Goal: Task Accomplishment & Management: Manage account settings

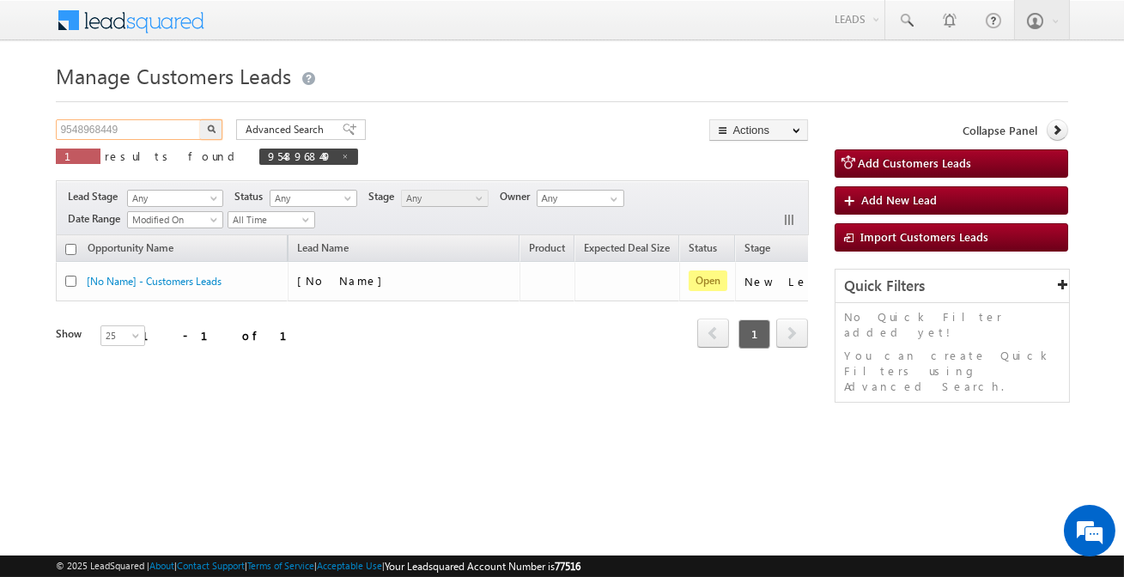
click at [184, 137] on input "9548968449" at bounding box center [129, 129] width 147 height 21
paste input "8233718483"
type input "8233718483"
click at [200, 119] on button "button" at bounding box center [211, 129] width 22 height 21
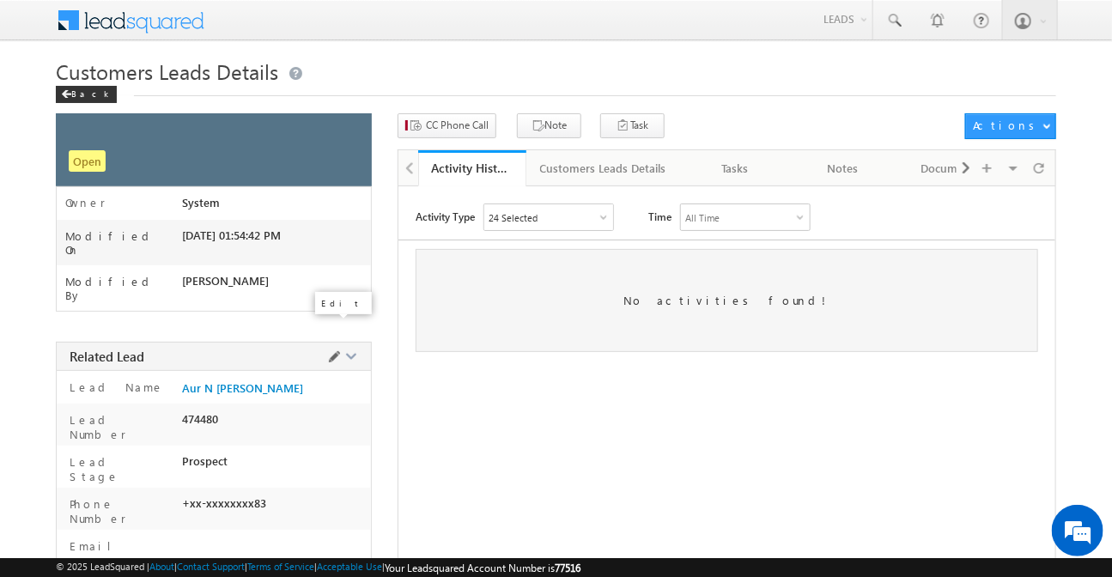
click at [329, 348] on span at bounding box center [334, 357] width 19 height 19
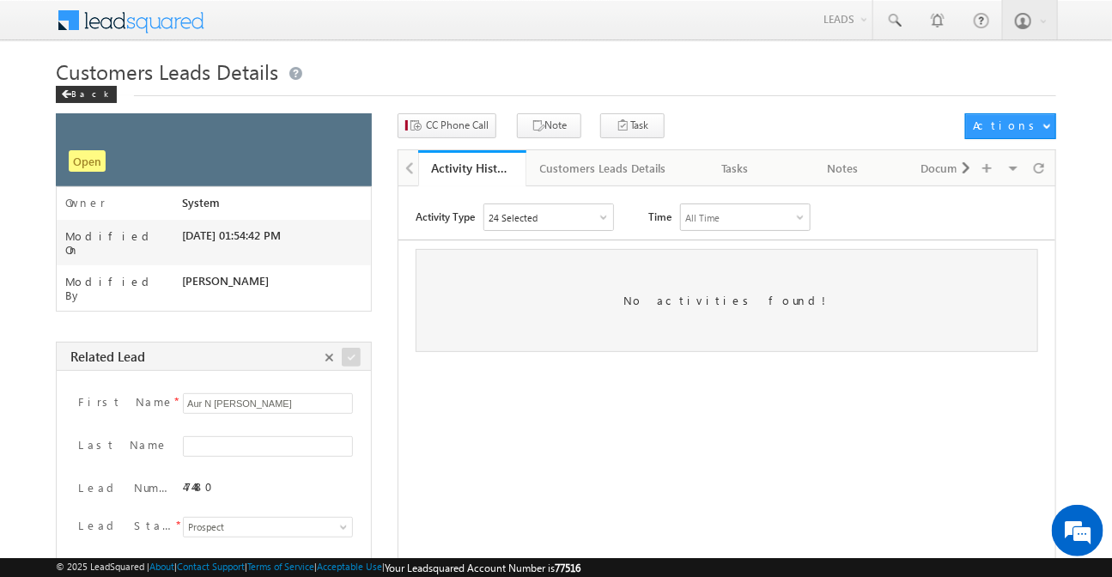
click at [212, 393] on input "Aur N [PERSON_NAME]" at bounding box center [268, 403] width 170 height 21
drag, startPoint x: 268, startPoint y: 382, endPoint x: 132, endPoint y: 365, distance: 136.8
click at [132, 391] on div "First Name * Chaudhari" at bounding box center [212, 407] width 295 height 32
paste input "Ramnarayan Choudhary"
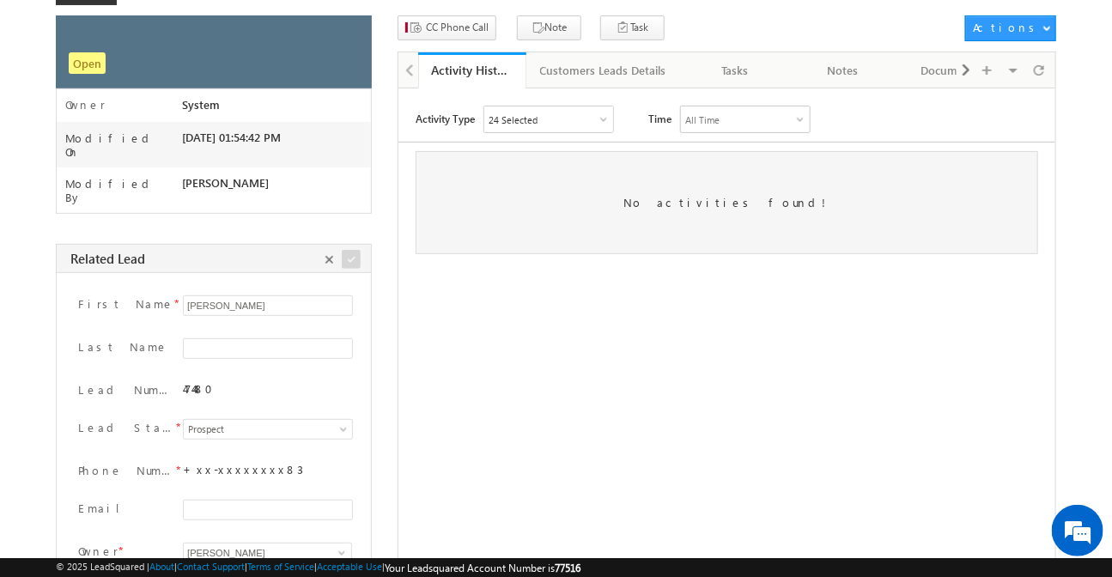
scroll to position [234, 0]
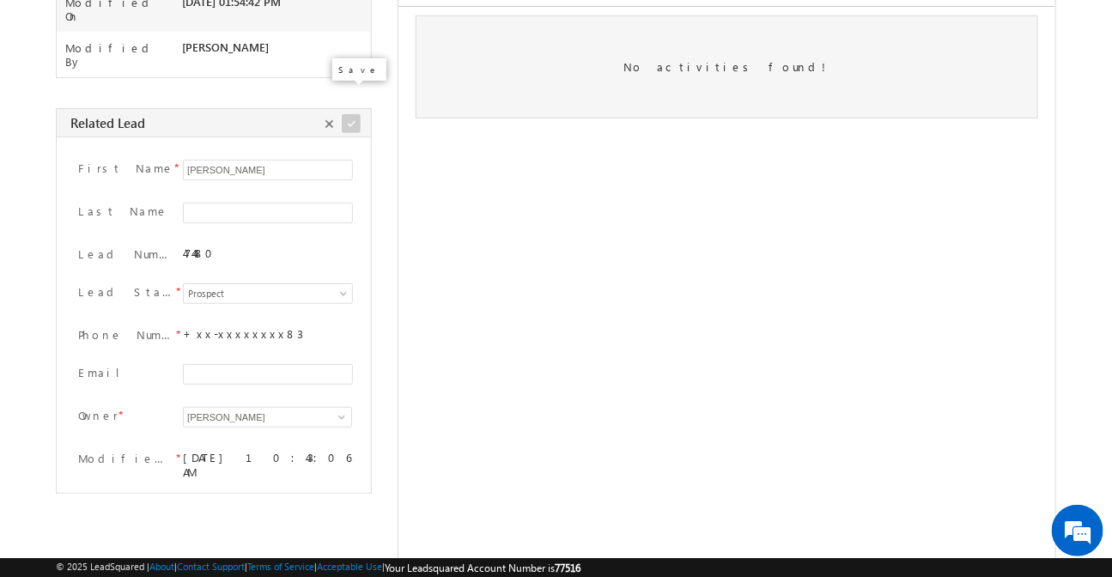
type input "Ramnarayan Choudhary"
click at [349, 114] on span at bounding box center [351, 123] width 19 height 19
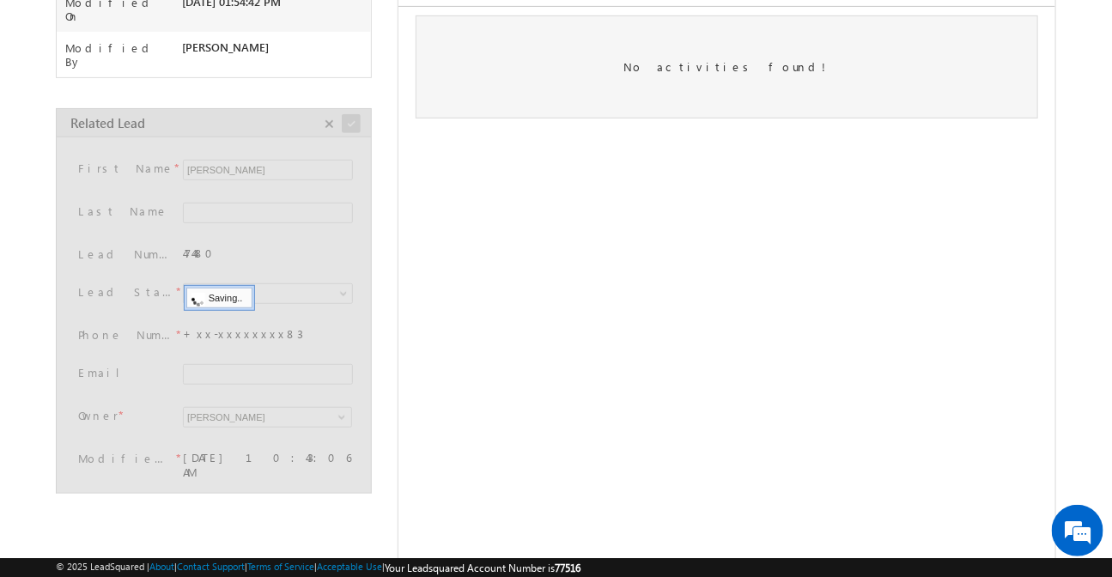
scroll to position [70, 0]
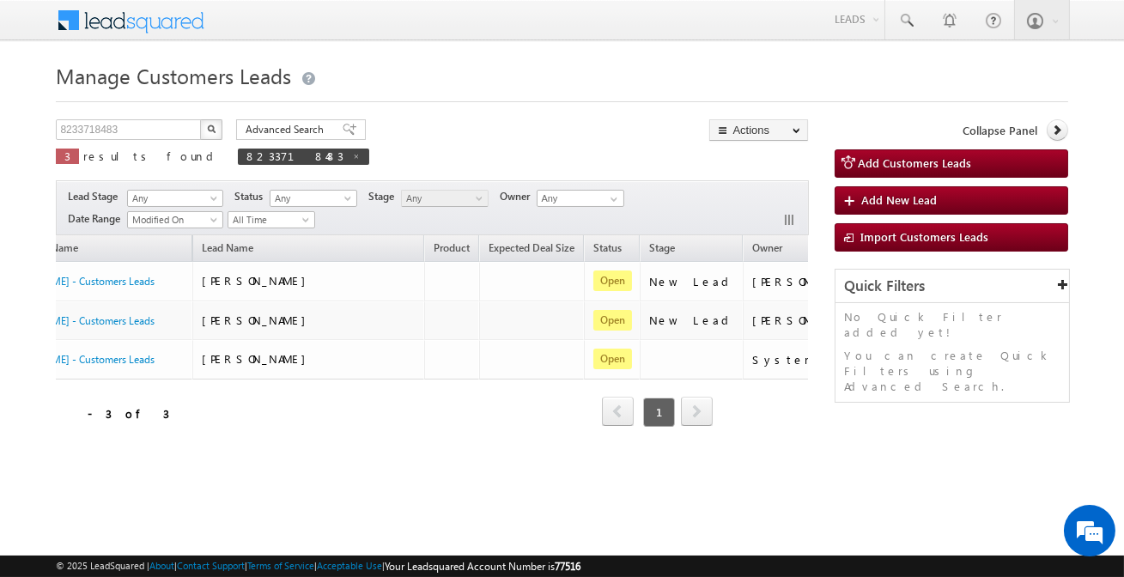
scroll to position [0, 143]
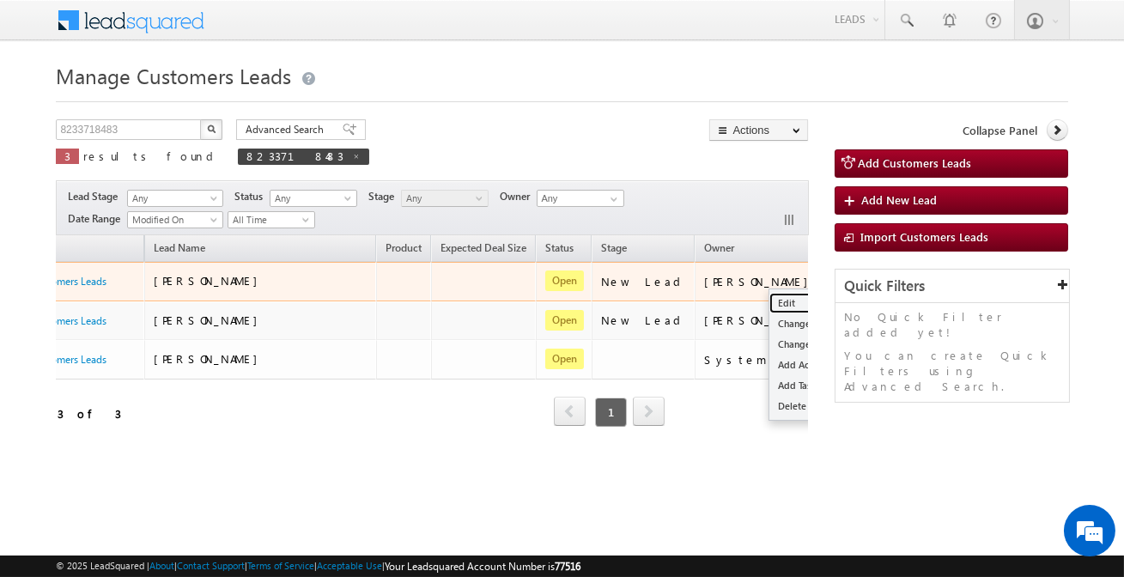
click at [770, 297] on link "Edit" at bounding box center [813, 303] width 86 height 21
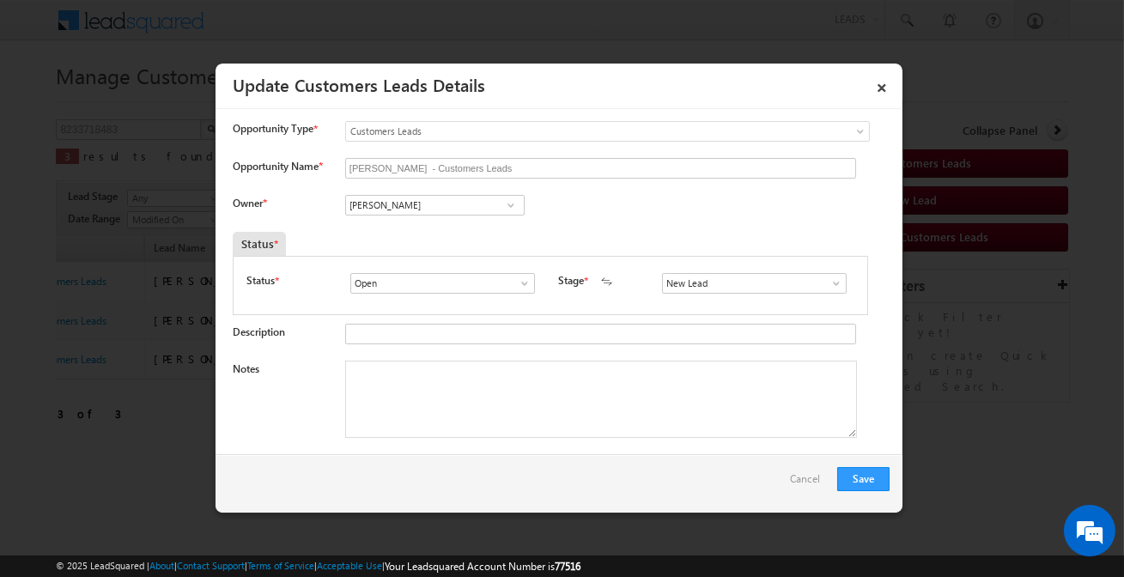
scroll to position [0, 0]
click at [509, 204] on span at bounding box center [510, 205] width 17 height 14
click at [1074, 72] on div at bounding box center [562, 288] width 1124 height 577
click at [507, 205] on span at bounding box center [510, 205] width 17 height 14
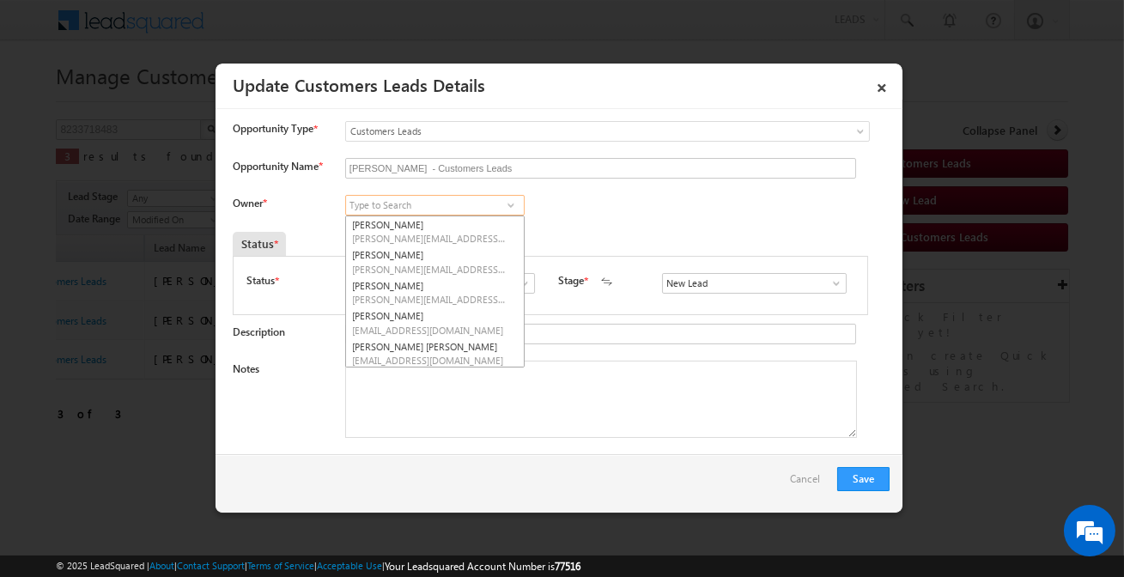
click at [486, 205] on input at bounding box center [434, 205] width 179 height 21
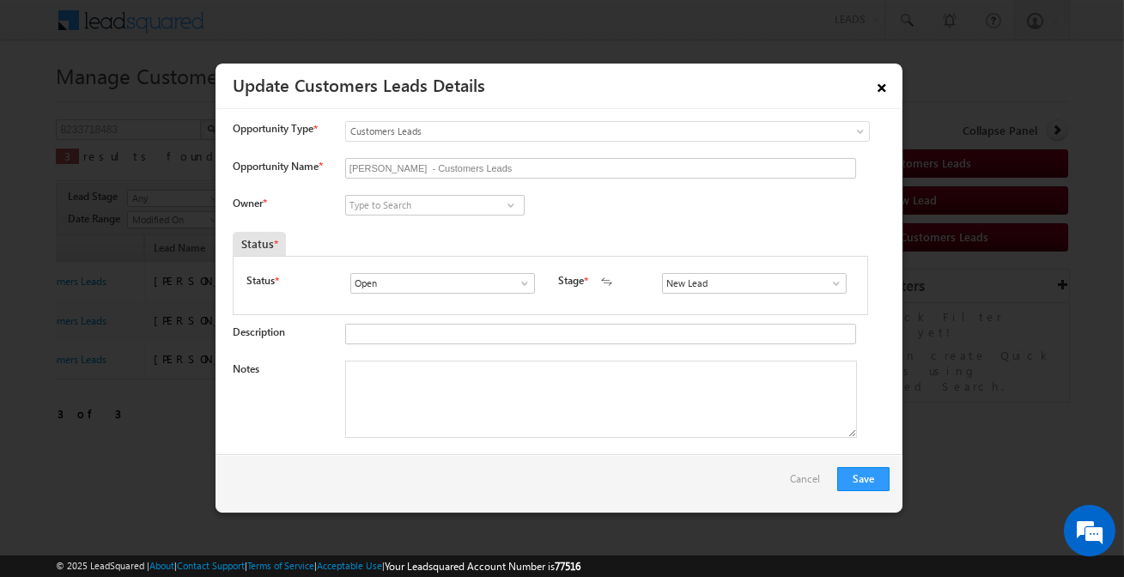
click at [885, 88] on link "×" at bounding box center [881, 85] width 29 height 30
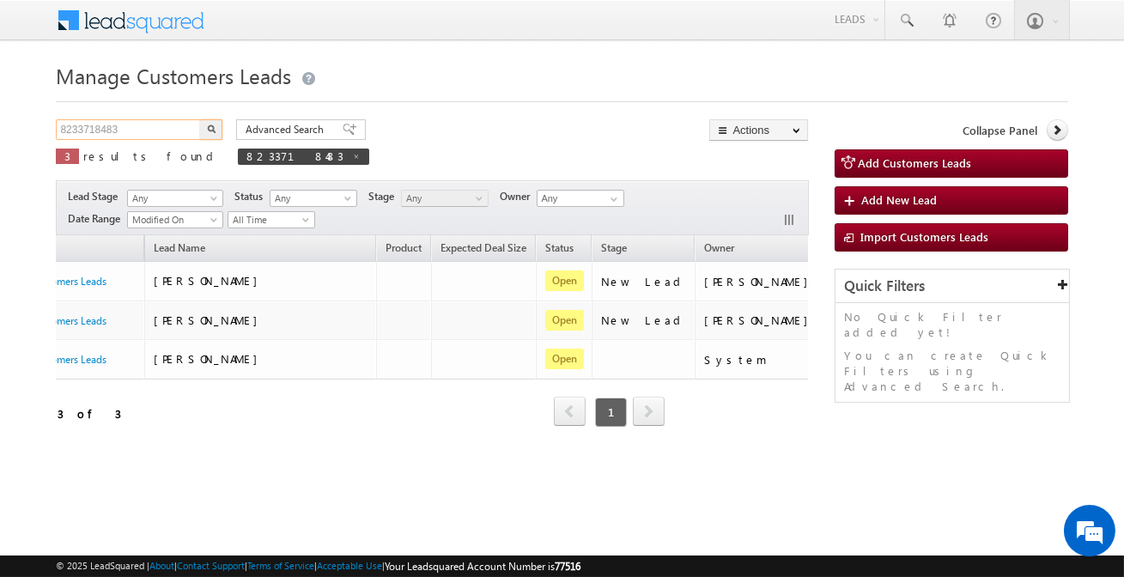
click at [173, 137] on input "8233718483" at bounding box center [129, 129] width 147 height 21
paste input "7878165418"
type input "7878165418"
click at [200, 119] on button "button" at bounding box center [211, 129] width 22 height 21
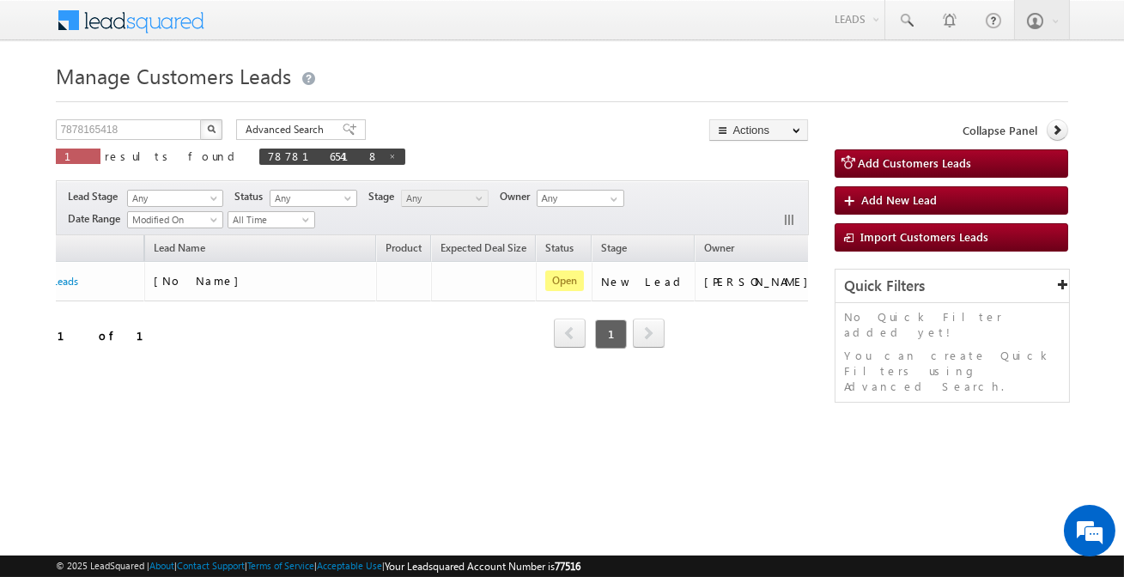
scroll to position [0, 0]
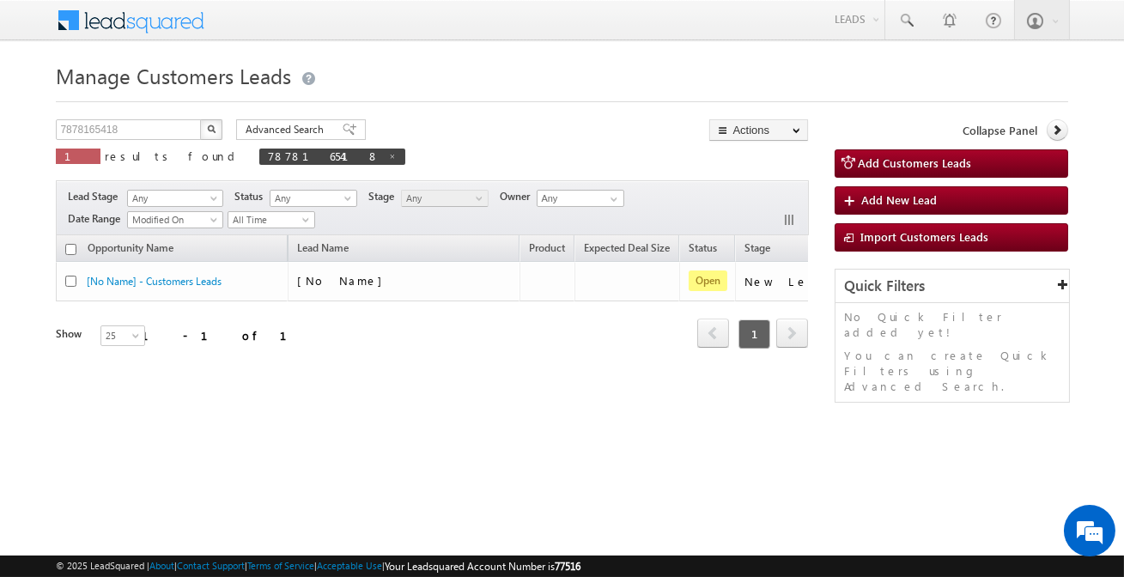
drag, startPoint x: 664, startPoint y: 380, endPoint x: 683, endPoint y: 374, distance: 19.6
click at [733, 380] on div "Opportunity Name Lead Name Product Expected Deal Size Status Stage Owner Action…" at bounding box center [432, 315] width 752 height 161
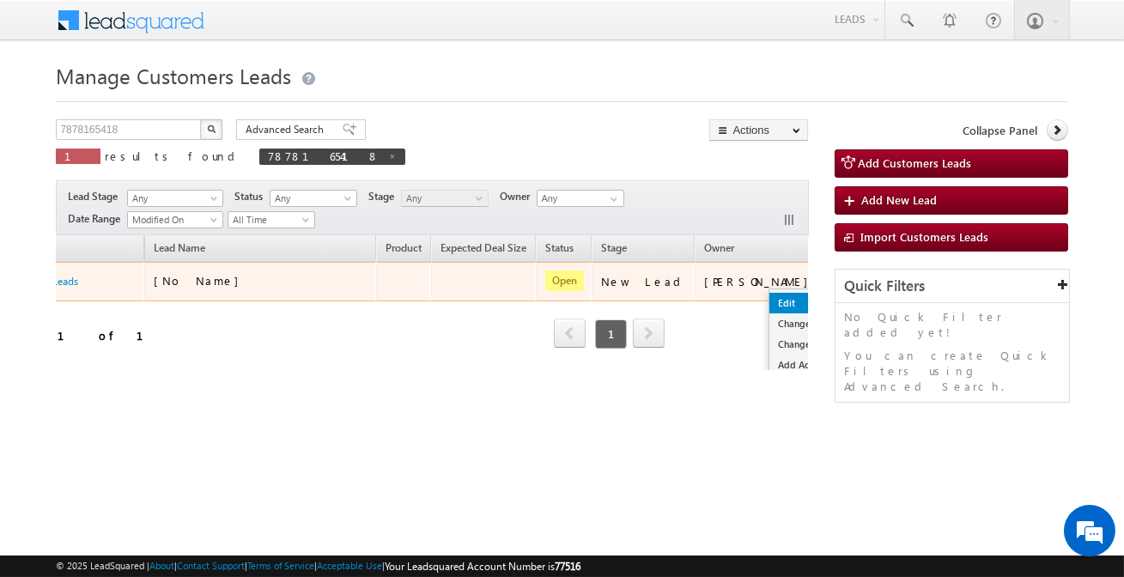
click at [770, 304] on link "Edit" at bounding box center [813, 303] width 86 height 21
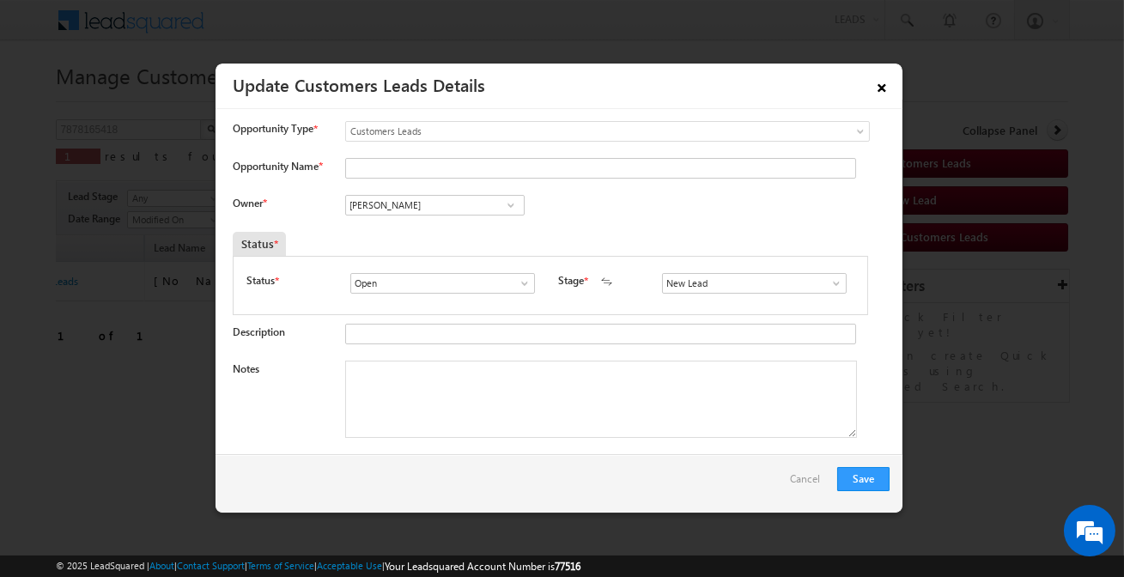
click at [879, 87] on link "×" at bounding box center [881, 85] width 29 height 30
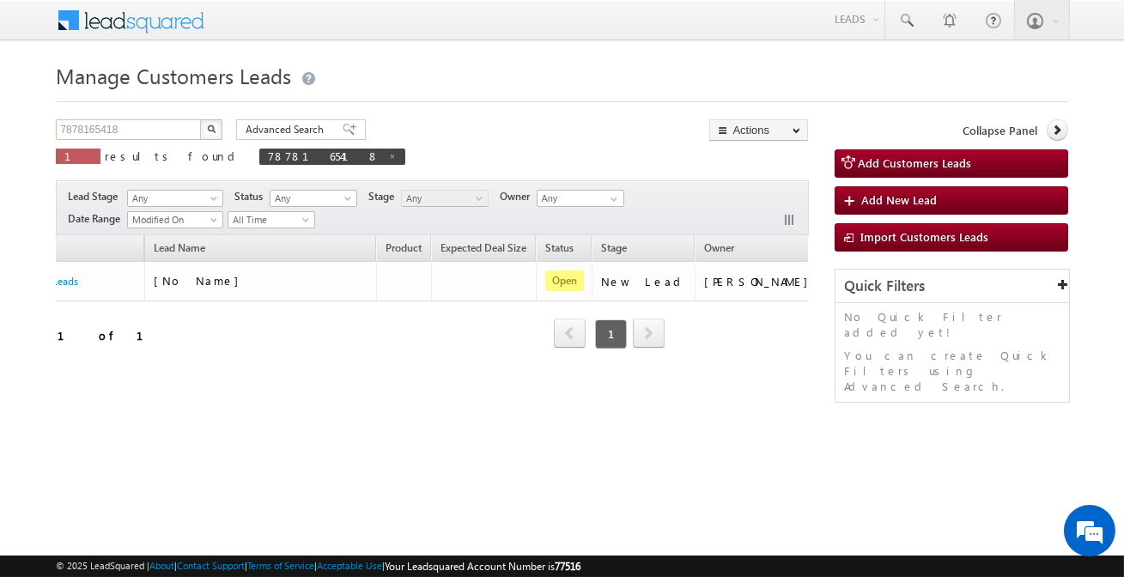
click at [161, 131] on input "7878165418" at bounding box center [129, 129] width 147 height 21
paste input "897070"
click at [200, 119] on button "button" at bounding box center [211, 129] width 22 height 21
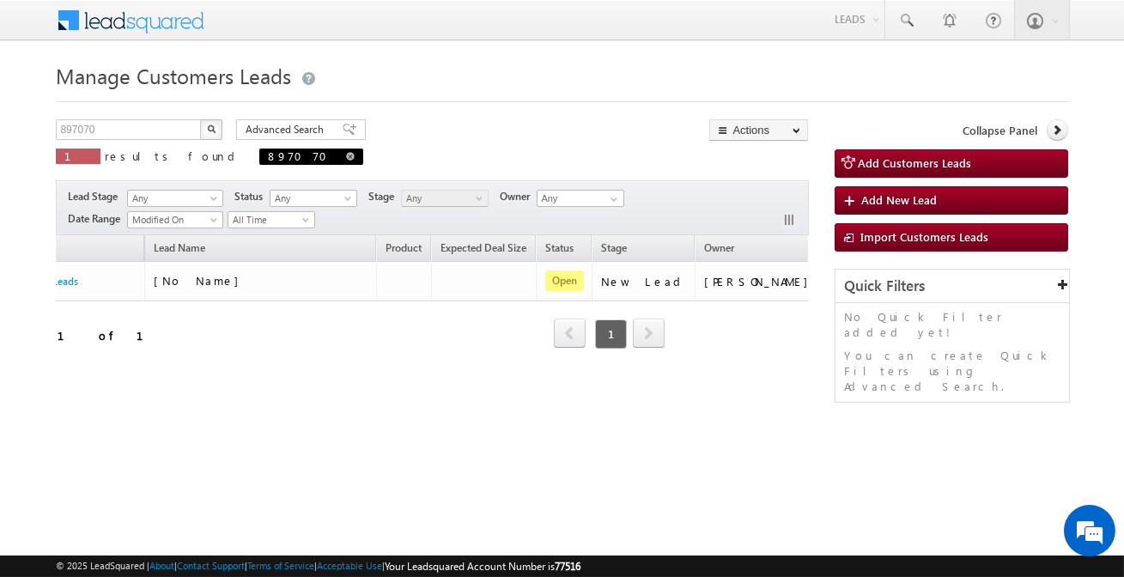
click at [346, 156] on span at bounding box center [350, 156] width 9 height 9
type input "Search Customers Leads"
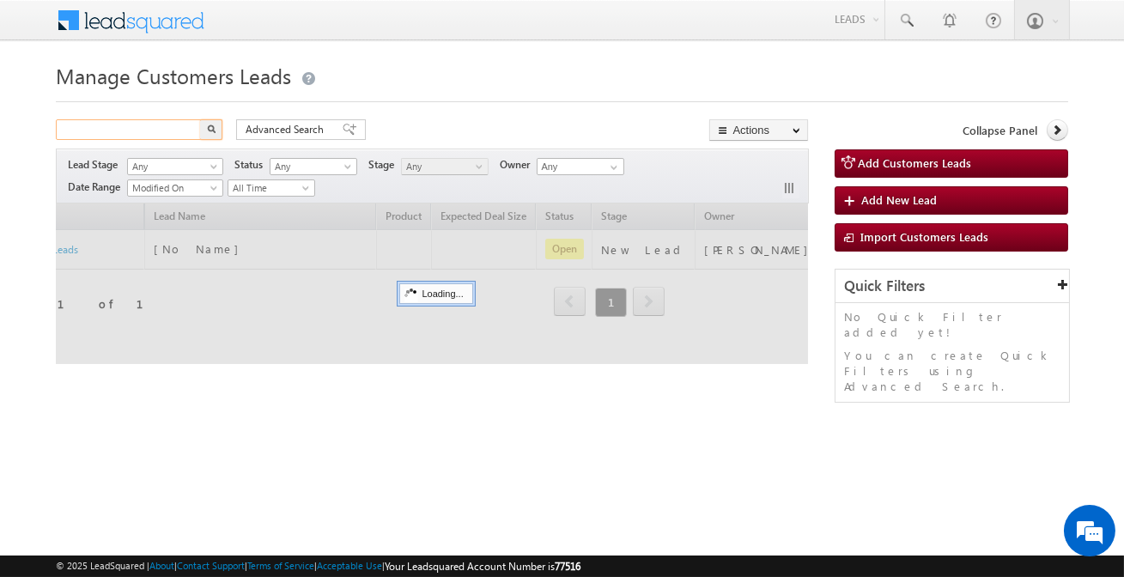
click at [167, 129] on input "text" at bounding box center [129, 129] width 147 height 21
paste input "897070"
type input "897070"
click at [200, 119] on button "button" at bounding box center [211, 129] width 22 height 21
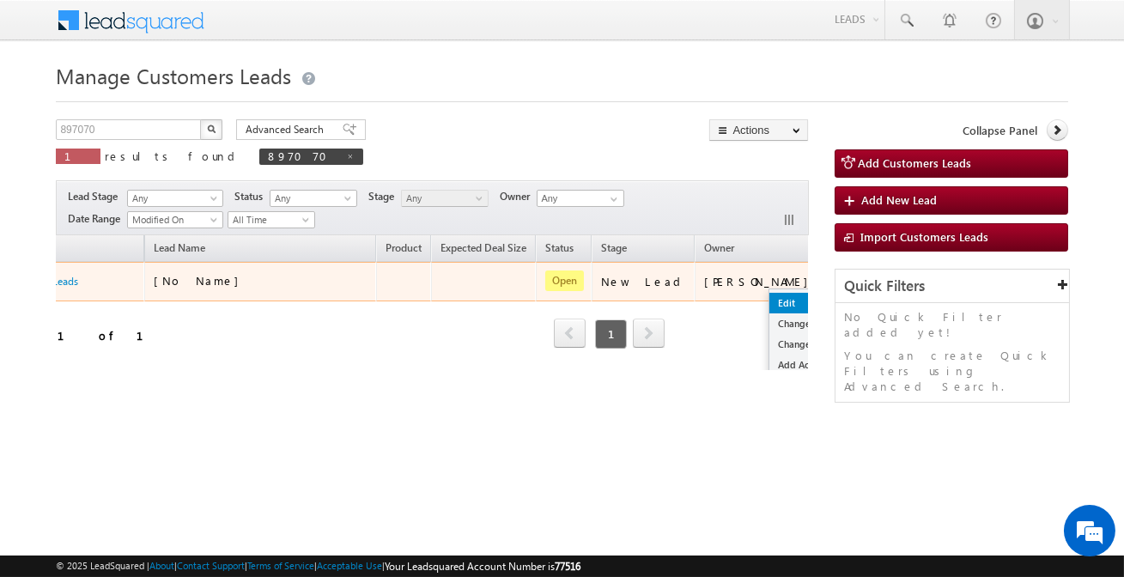
click at [770, 300] on link "Edit" at bounding box center [813, 303] width 86 height 21
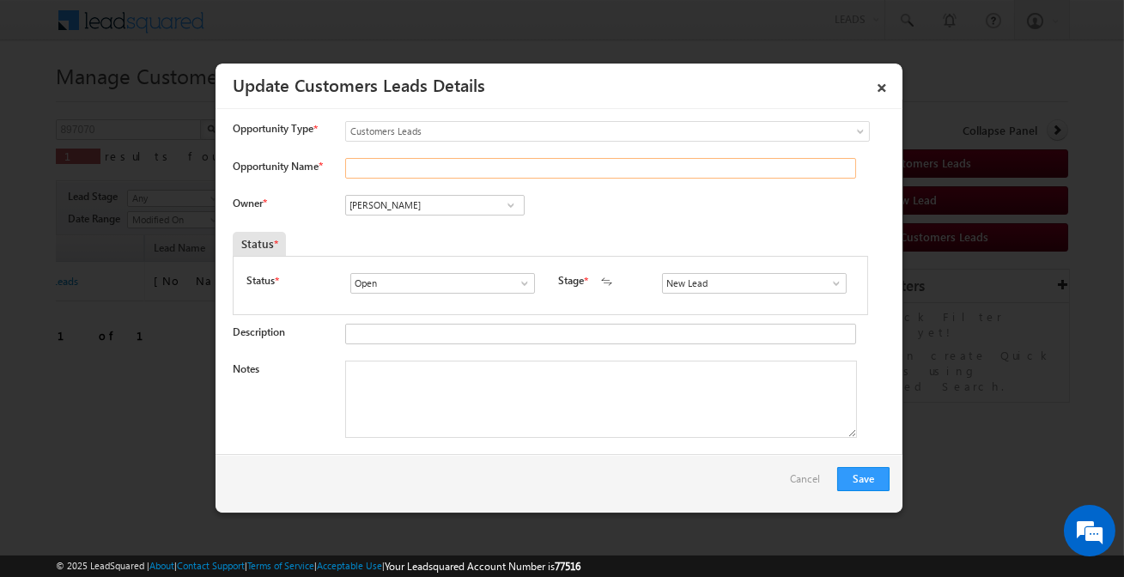
click at [477, 170] on input "Opportunity Name *" at bounding box center [600, 168] width 511 height 21
paste input "[PERSON_NAME] Devi"
type input "[PERSON_NAME] Devi"
click at [437, 202] on input "[PERSON_NAME]" at bounding box center [434, 205] width 179 height 21
paste input "[EMAIL_ADDRESS][PERSON_NAME][DOMAIN_NAME]"
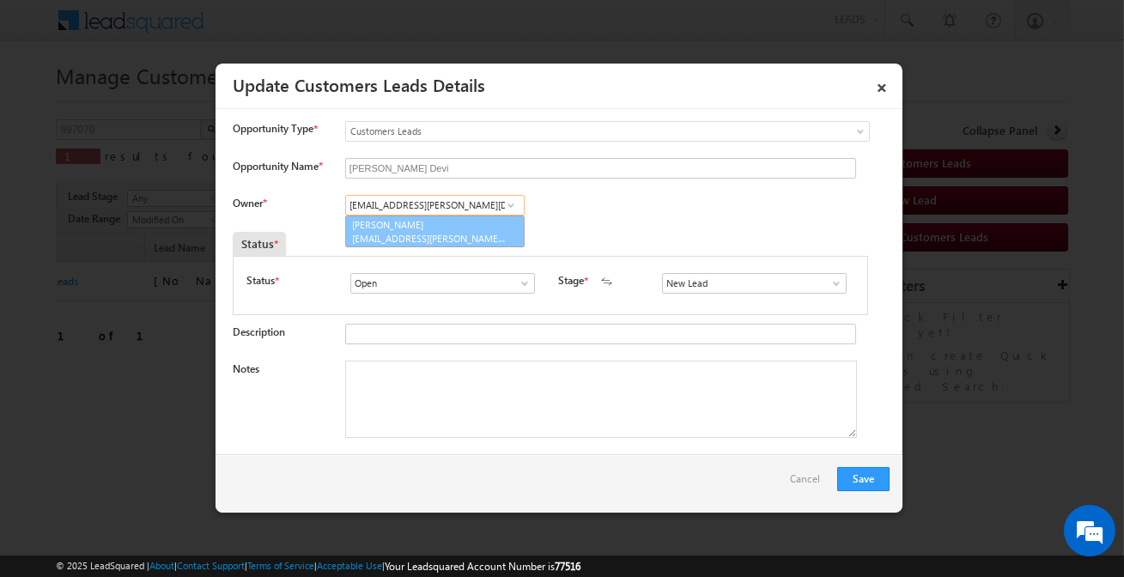
click at [458, 225] on link "Sani Tomar sani.tomar@sgrlimited.in" at bounding box center [434, 232] width 179 height 33
type input "[PERSON_NAME]"
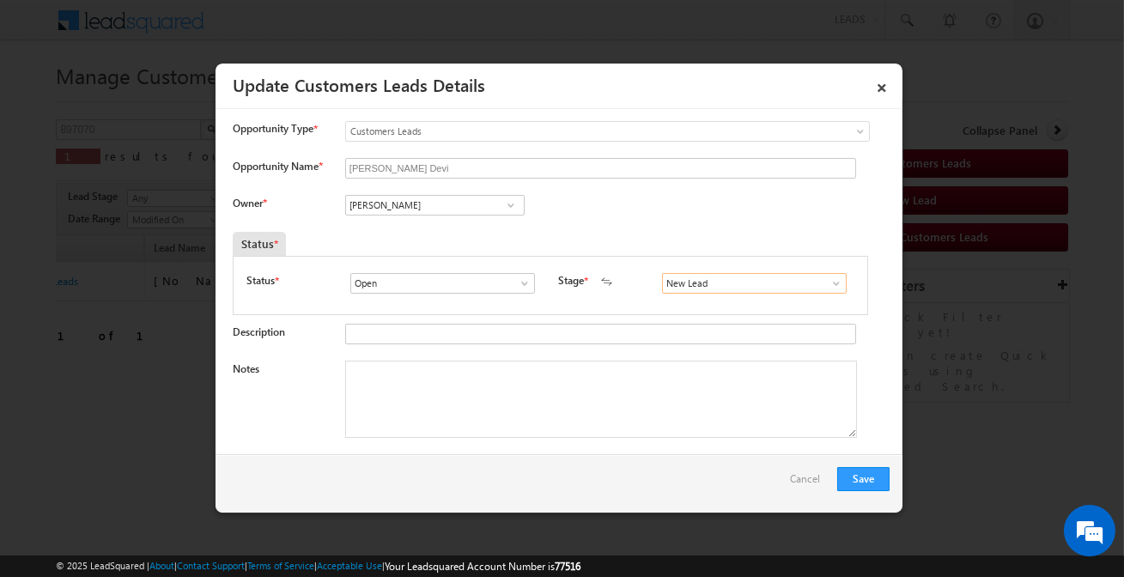
click at [737, 292] on input "New Lead" at bounding box center [754, 283] width 185 height 21
click at [708, 302] on link "Sales Marked" at bounding box center [754, 304] width 184 height 20
type input "Sales Marked"
click at [475, 439] on div "Notes" at bounding box center [561, 404] width 657 height 86
click at [548, 391] on textarea "Notes" at bounding box center [601, 399] width 512 height 77
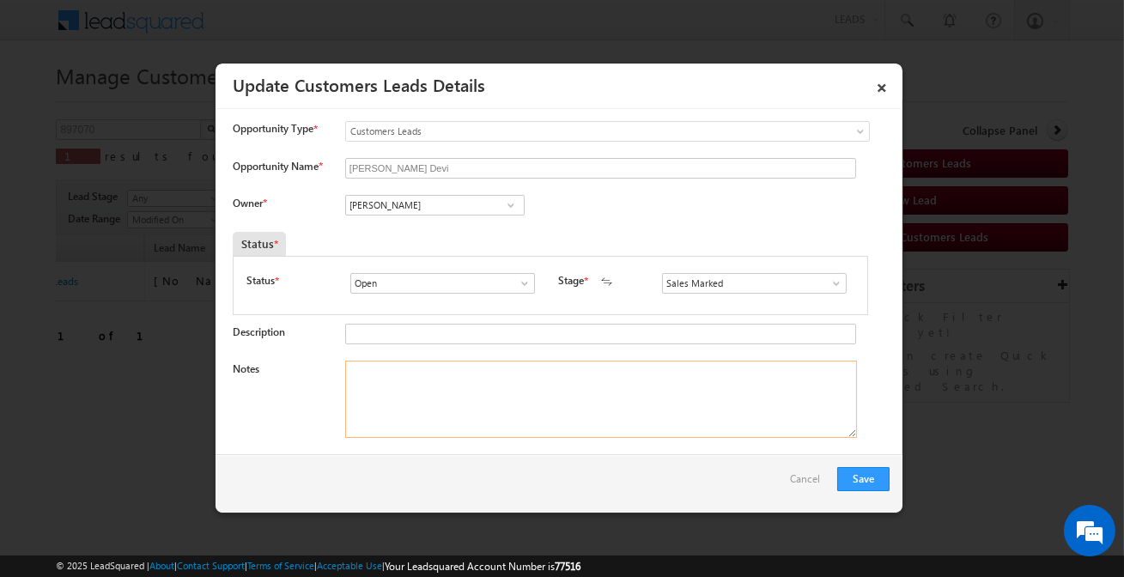
paste textarea "Customer Son [PERSON_NAME] said he required 2 lakh amount for Top-Up loan"
type textarea "Customer Son [PERSON_NAME] said he required 2 lakh amount for Top-Up loan"
click at [866, 472] on button "Save" at bounding box center [863, 479] width 52 height 24
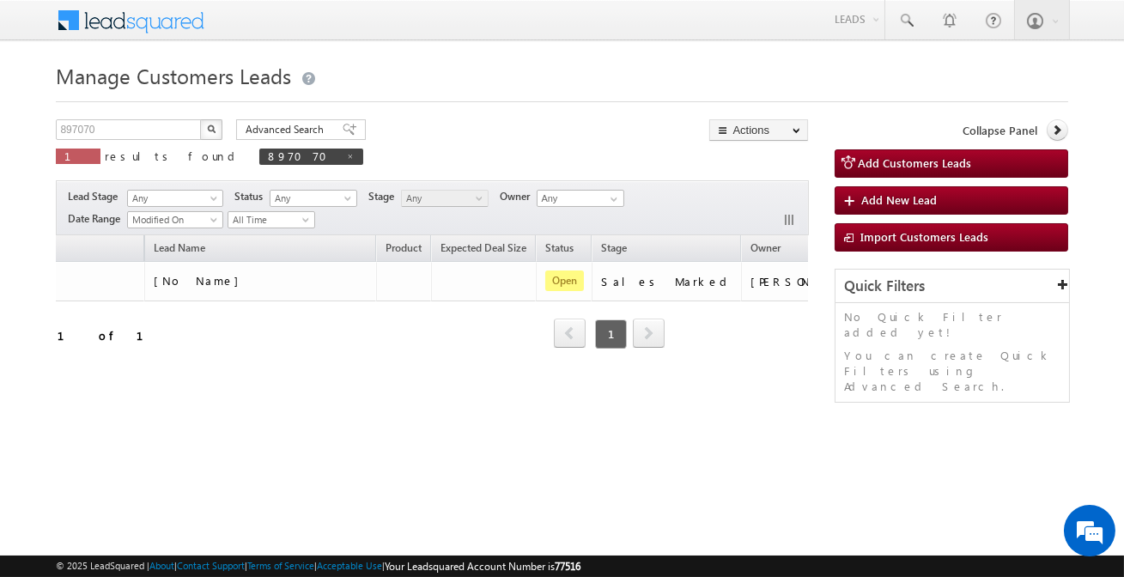
scroll to position [0, 0]
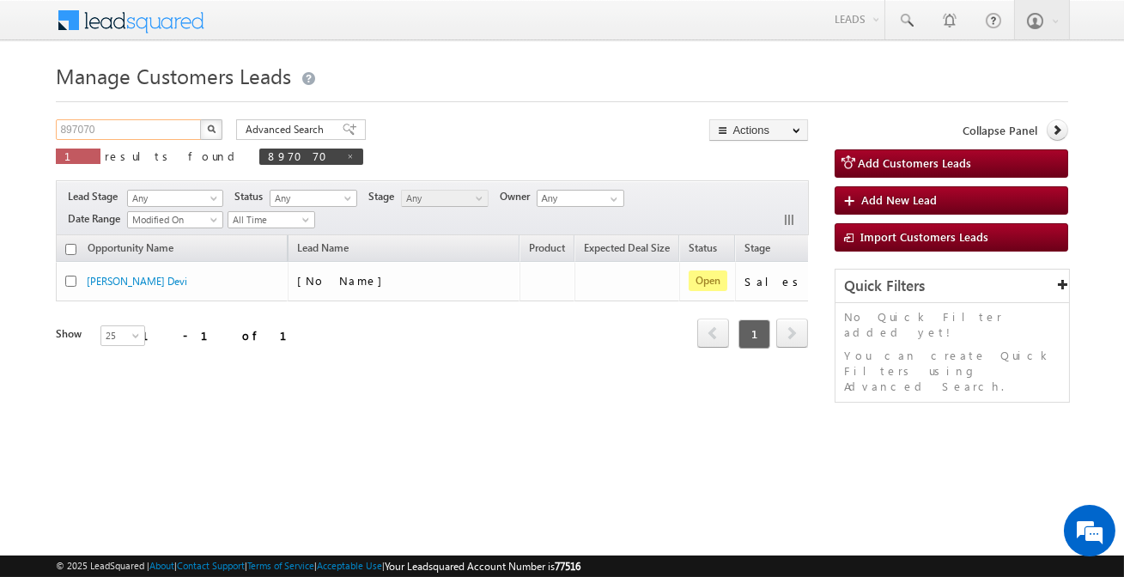
click at [161, 133] on input "897070" at bounding box center [129, 129] width 147 height 21
paste input "81"
click at [200, 119] on button "button" at bounding box center [211, 129] width 22 height 21
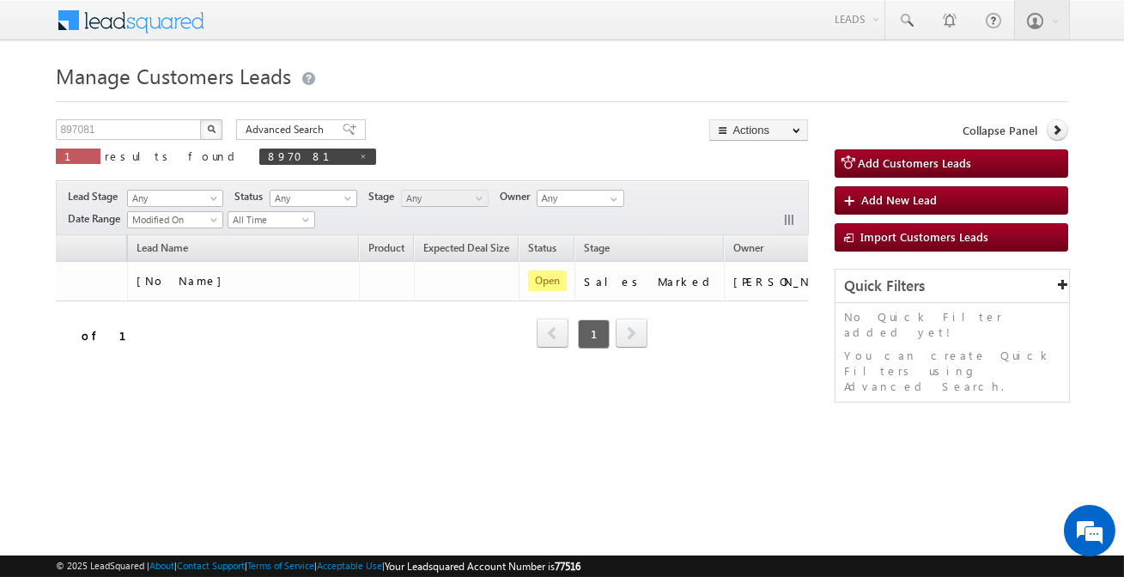
scroll to position [0, 167]
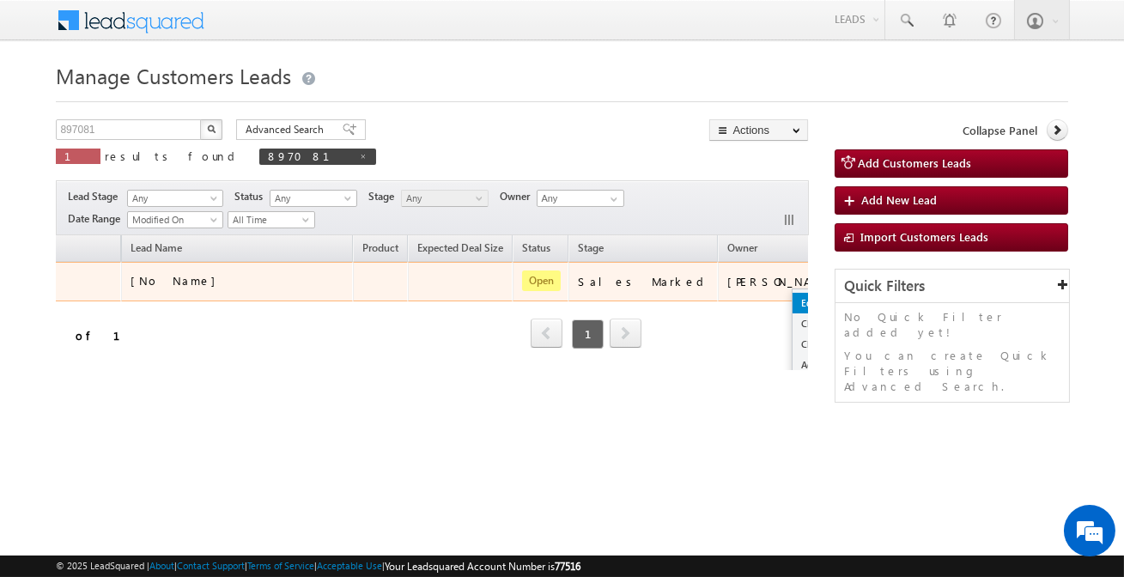
click at [793, 296] on link "Edit" at bounding box center [836, 303] width 86 height 21
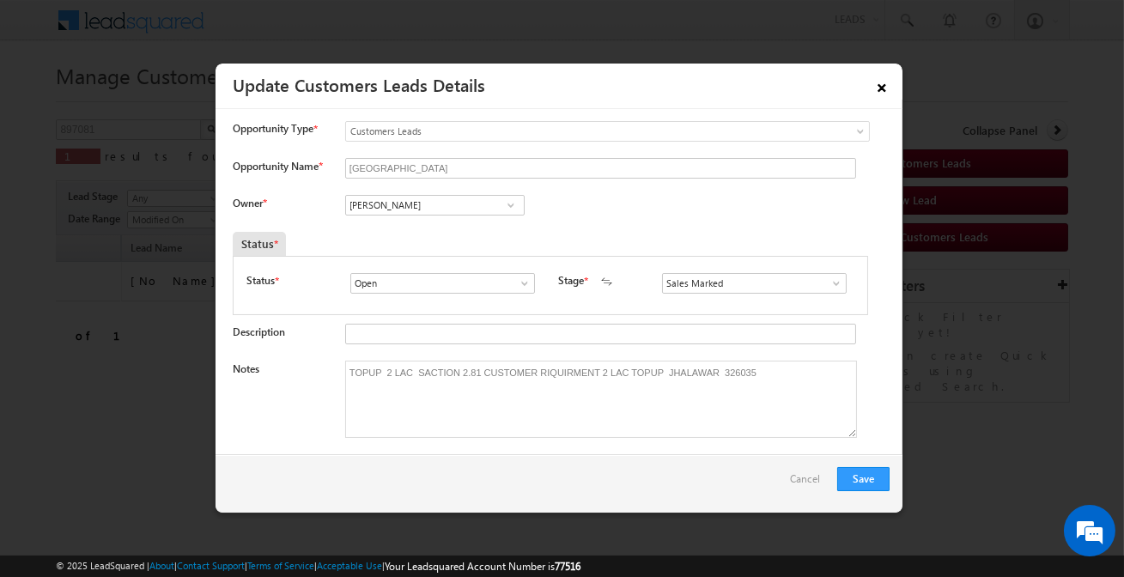
click at [885, 86] on link "×" at bounding box center [881, 85] width 29 height 30
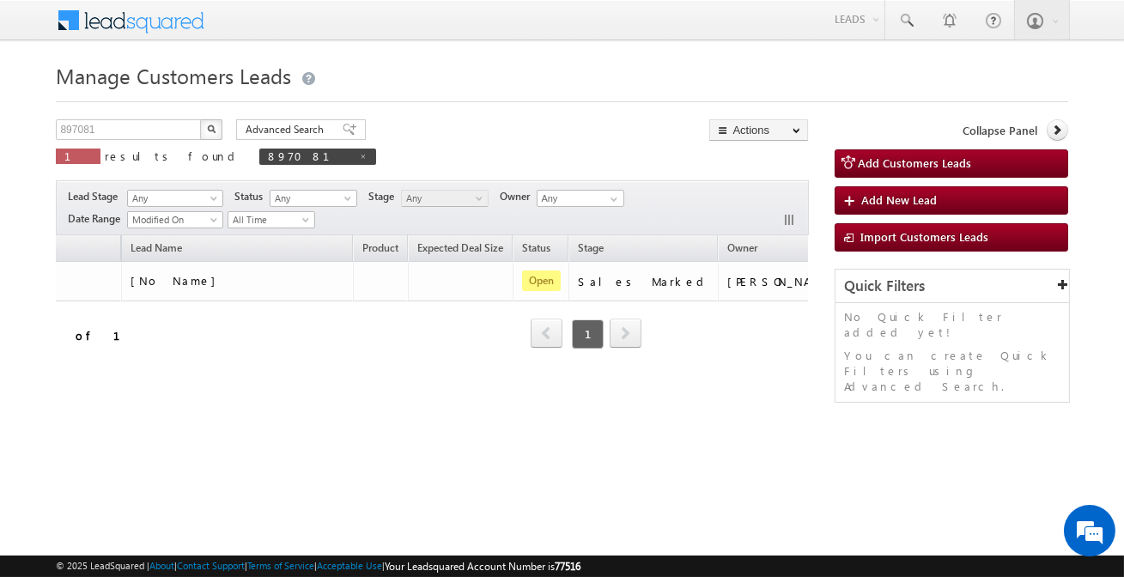
scroll to position [0, 0]
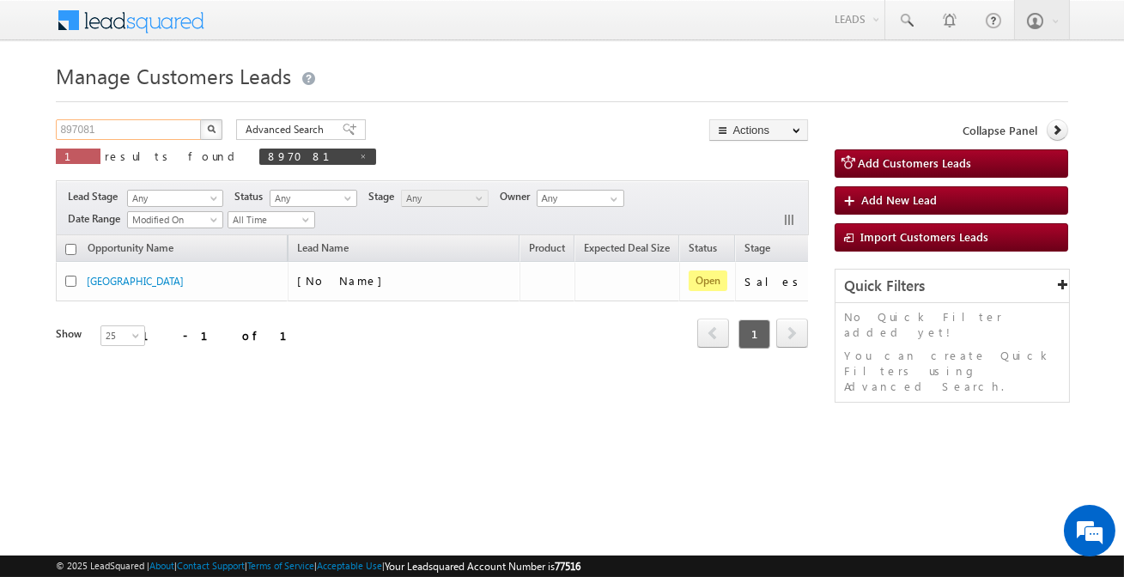
click at [153, 125] on input "897081" at bounding box center [129, 129] width 147 height 21
paste input "8"
type input "897088"
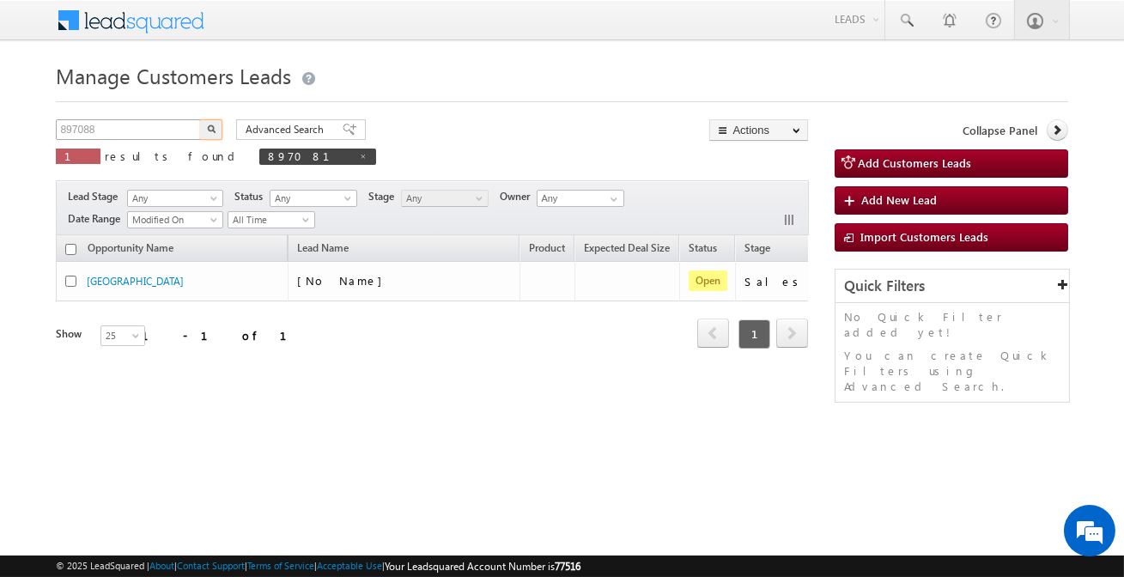
click at [200, 119] on button "button" at bounding box center [211, 129] width 22 height 21
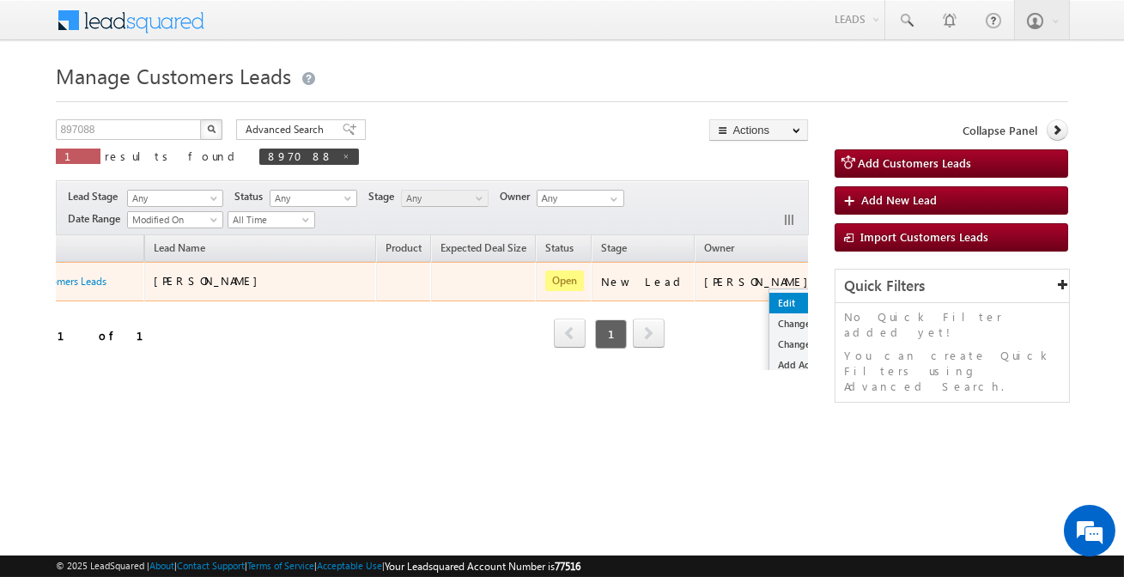
click at [770, 295] on link "Edit" at bounding box center [813, 303] width 86 height 21
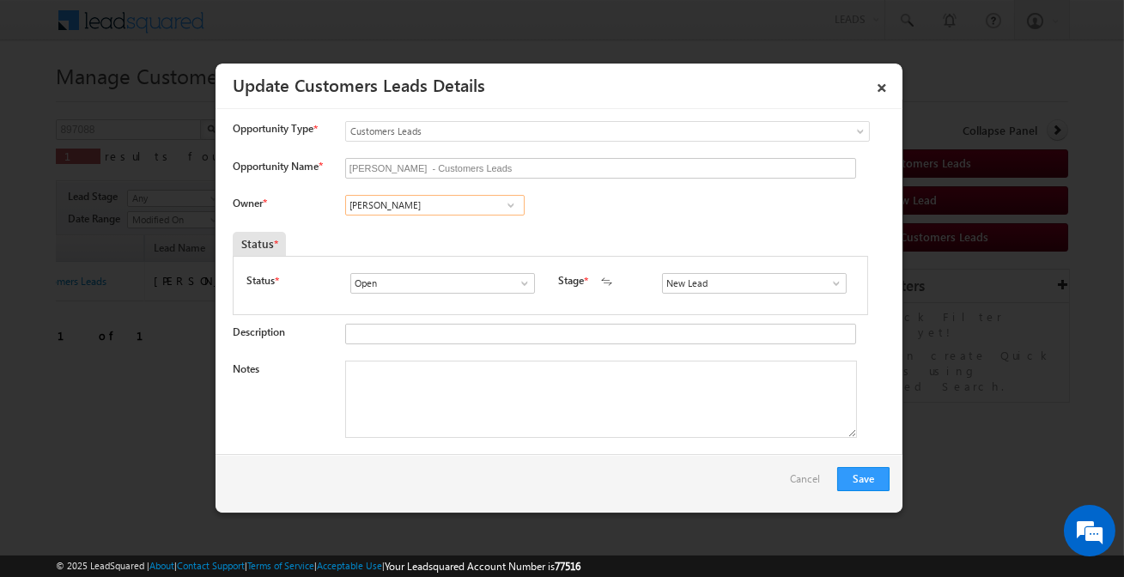
click at [420, 199] on input "[PERSON_NAME]" at bounding box center [434, 205] width 179 height 21
paste input "santosh.kanwer@sgrlimited.in"
click at [477, 227] on link "Santosh Kanwer santosh.kanwer@sgrlimited.in" at bounding box center [434, 232] width 179 height 33
type input "Santosh Kanwer"
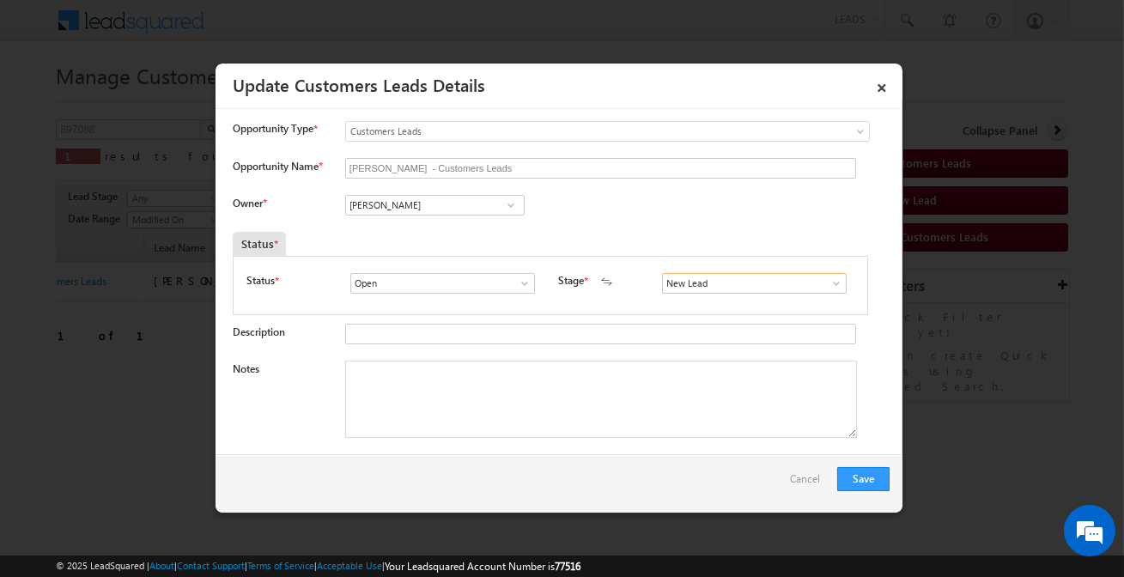
click at [756, 289] on input "New Lead" at bounding box center [754, 283] width 185 height 21
click at [704, 305] on link "Sales Marked" at bounding box center [754, 304] width 184 height 20
type input "Sales Marked"
click at [610, 400] on textarea "Notes" at bounding box center [601, 399] width 512 height 77
paste textarea "Customer have Pre Approve amount 1.12 lakh but he required 8 lakh for Top up lo…"
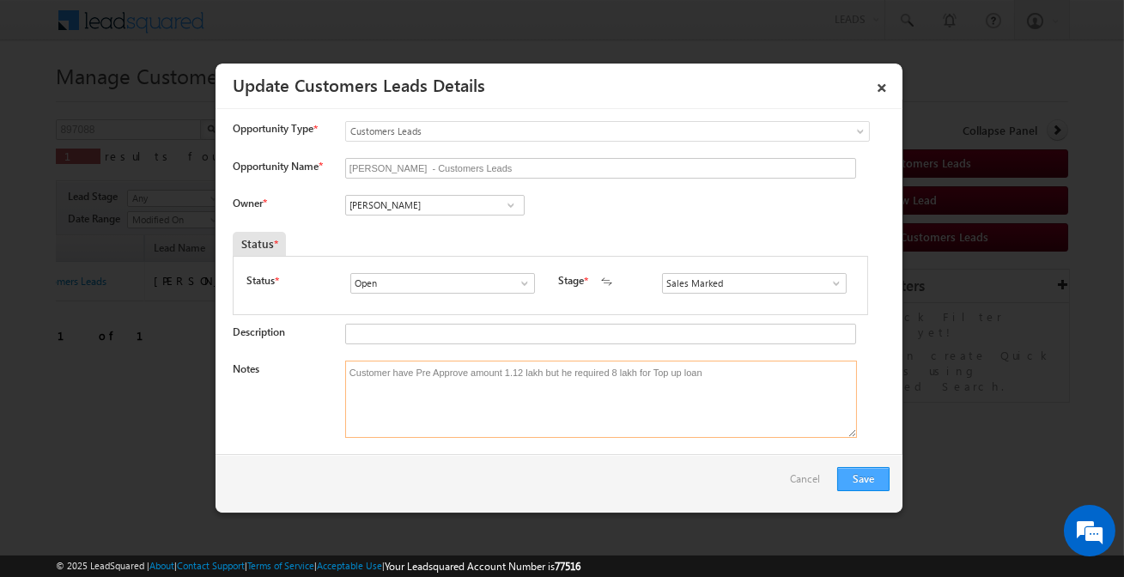
type textarea "Customer have Pre Approve amount 1.12 lakh but he required 8 lakh for Top up lo…"
click at [879, 476] on button "Save" at bounding box center [863, 479] width 52 height 24
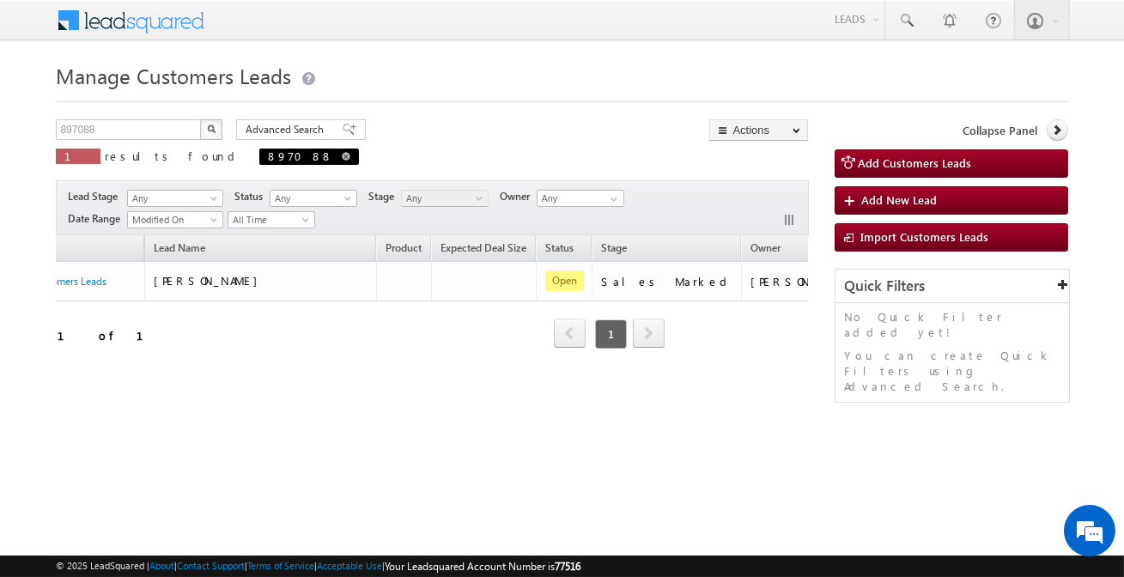
click at [342, 157] on span at bounding box center [346, 156] width 9 height 9
type input "Search Customers Leads"
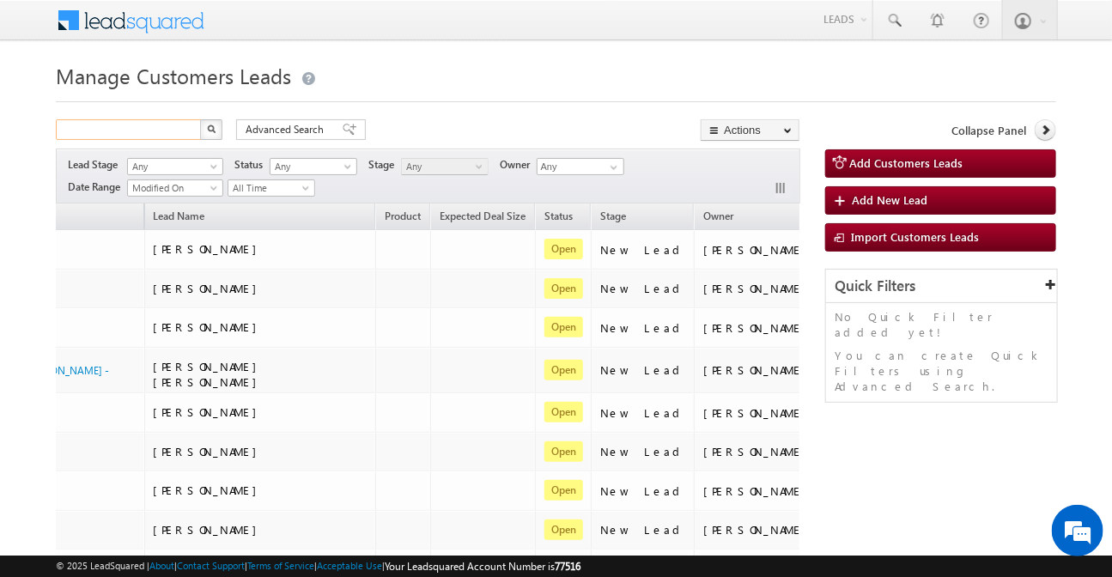
click at [154, 127] on input "text" at bounding box center [129, 129] width 147 height 21
paste input "6354560321"
type input "6354560321"
click at [200, 119] on button "button" at bounding box center [211, 129] width 22 height 21
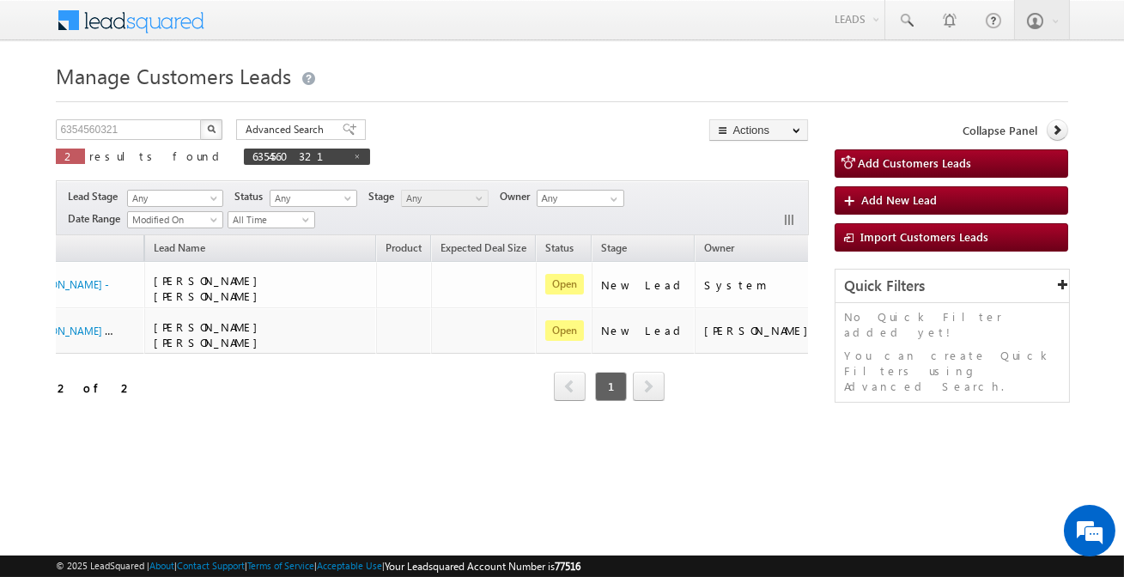
scroll to position [0, 0]
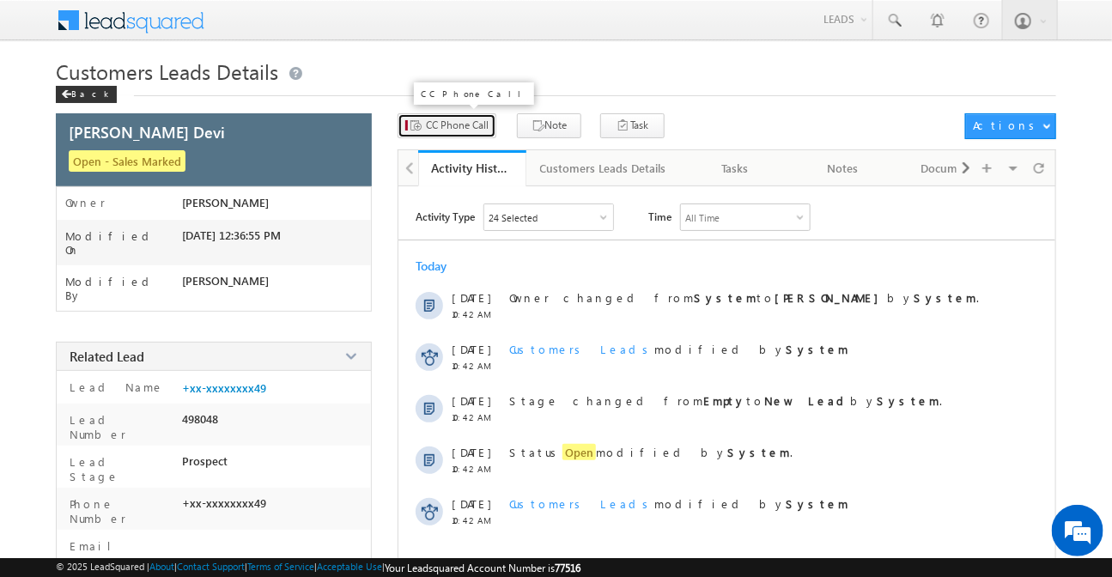
click at [469, 129] on span "CC Phone Call" at bounding box center [457, 125] width 63 height 15
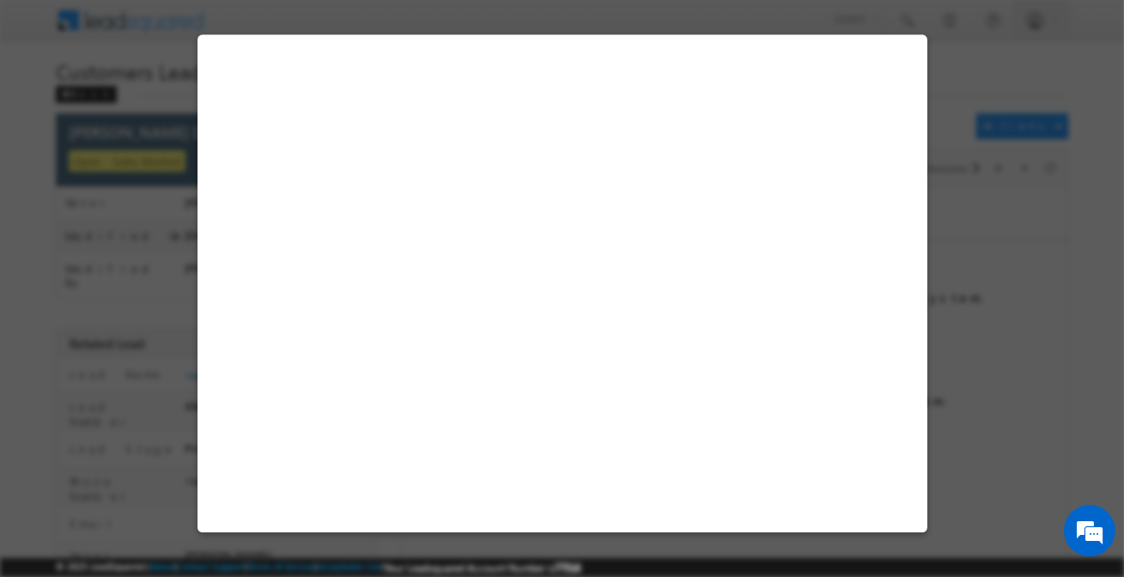
select select "Agra 2"
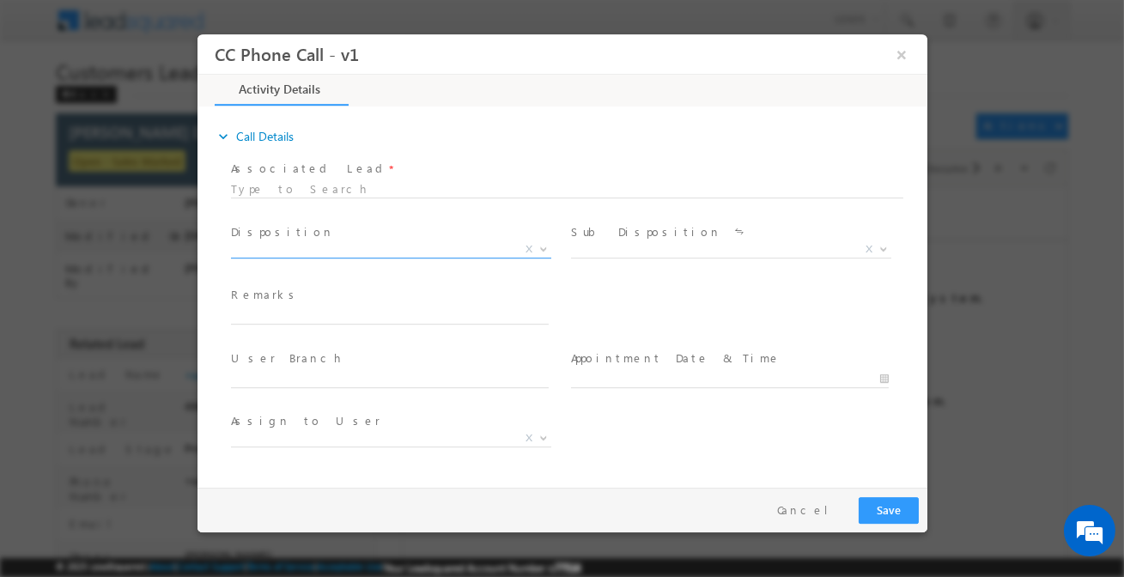
click at [335, 250] on span "X" at bounding box center [390, 249] width 320 height 17
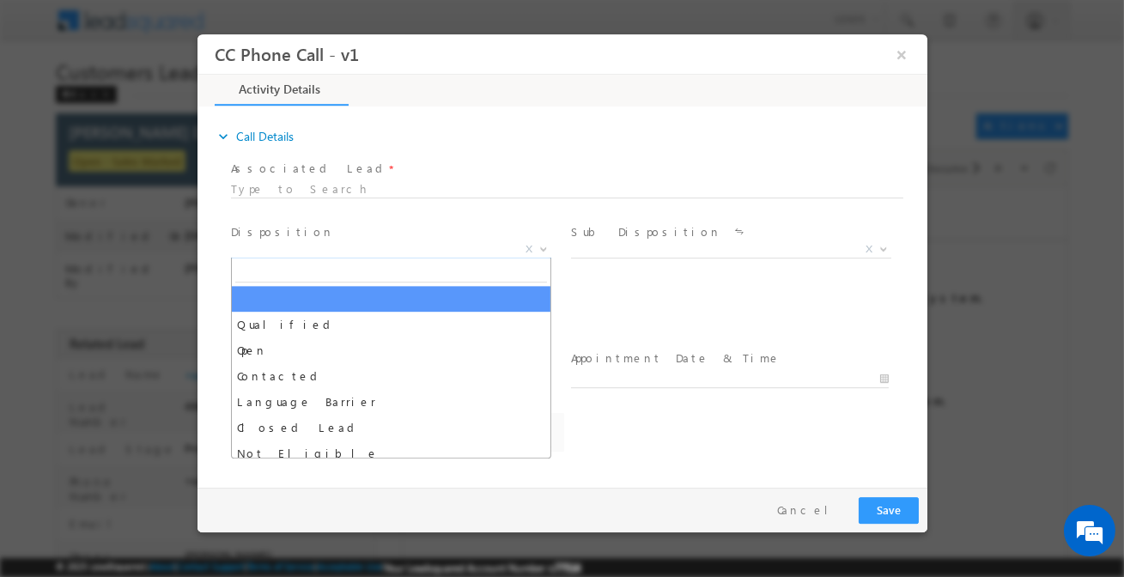
type input "q"
select select "[EMAIL_ADDRESS][DOMAIN_NAME]"
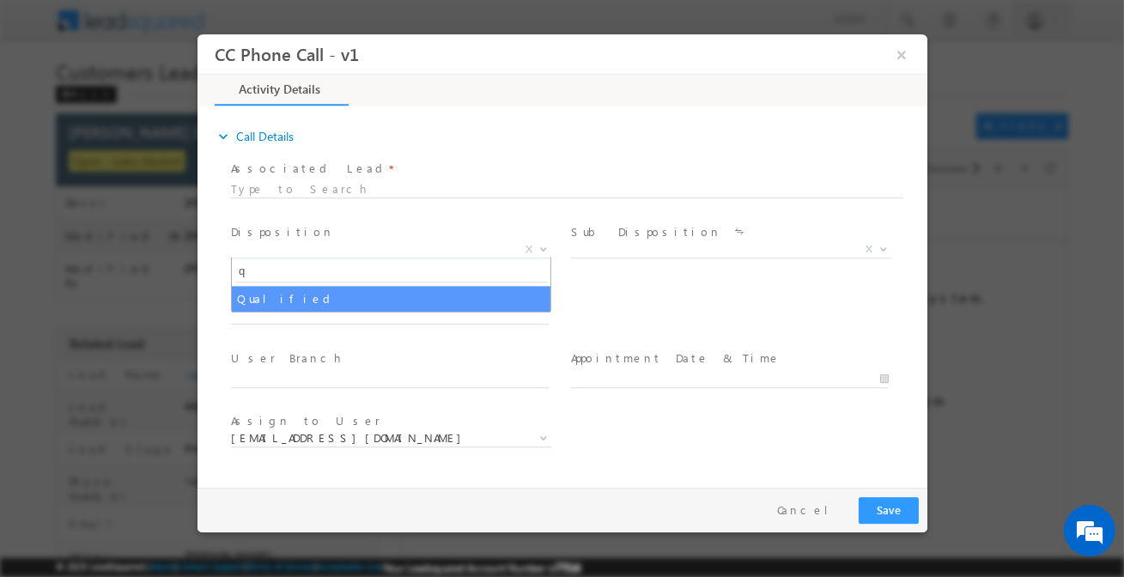
type input "q"
drag, startPoint x: 336, startPoint y: 297, endPoint x: 370, endPoint y: 291, distance: 34.9
select select "Qualified"
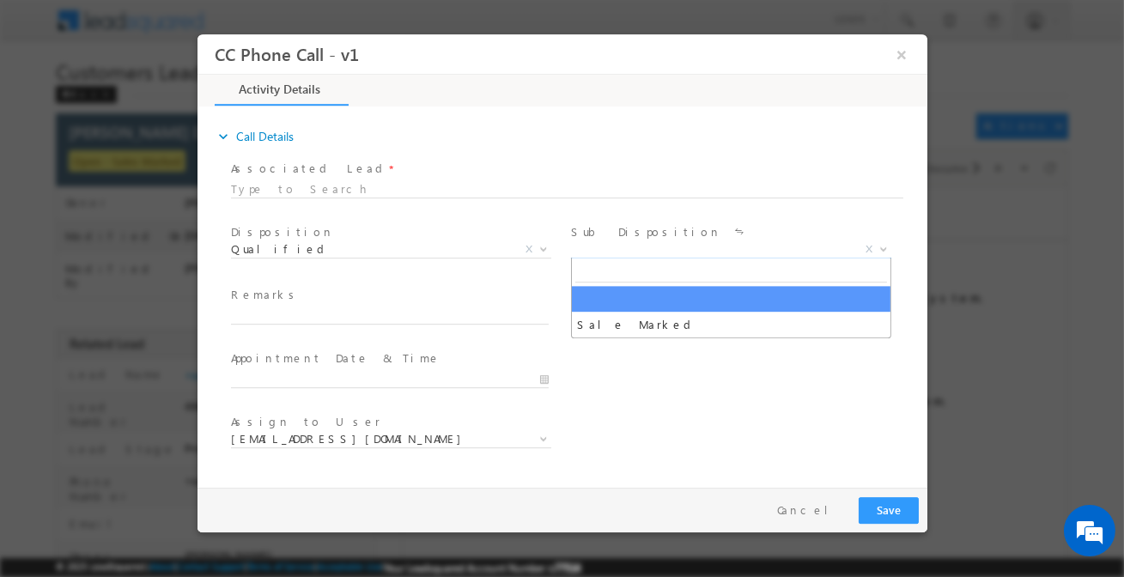
click at [662, 241] on span "X" at bounding box center [730, 249] width 320 height 17
type input "sa"
select select "Sale Marked"
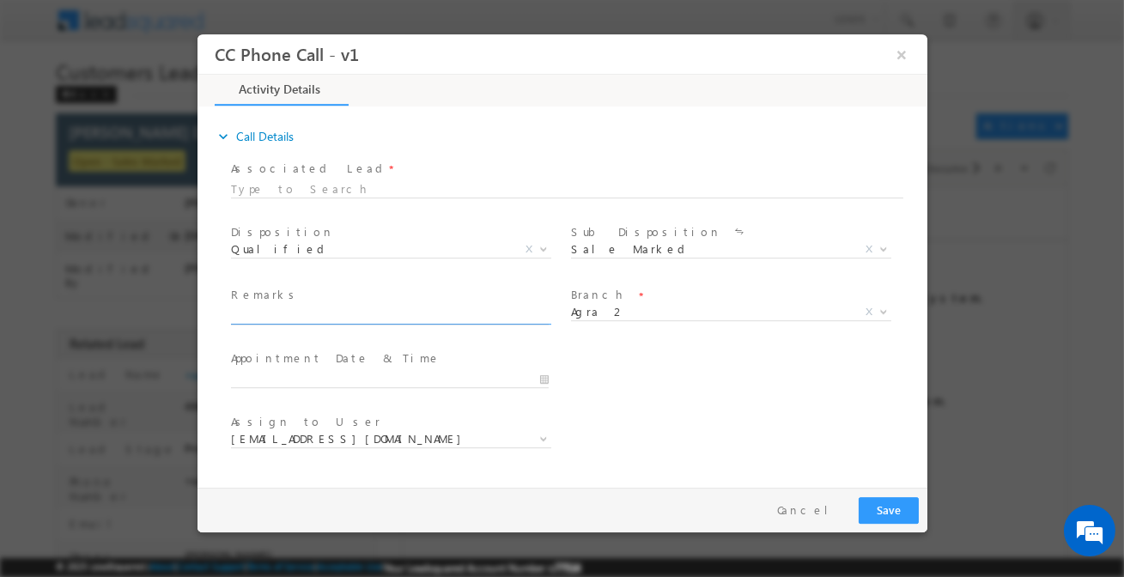
click at [480, 313] on input "text" at bounding box center [389, 315] width 318 height 17
paste input "Customer Son [PERSON_NAME] said he required 2 lakh amount for Top-Up loan"
type input "Customer Son [PERSON_NAME] said he required 2 lakh amount for Top-Up loan"
click at [867, 506] on button "Save" at bounding box center [888, 510] width 60 height 27
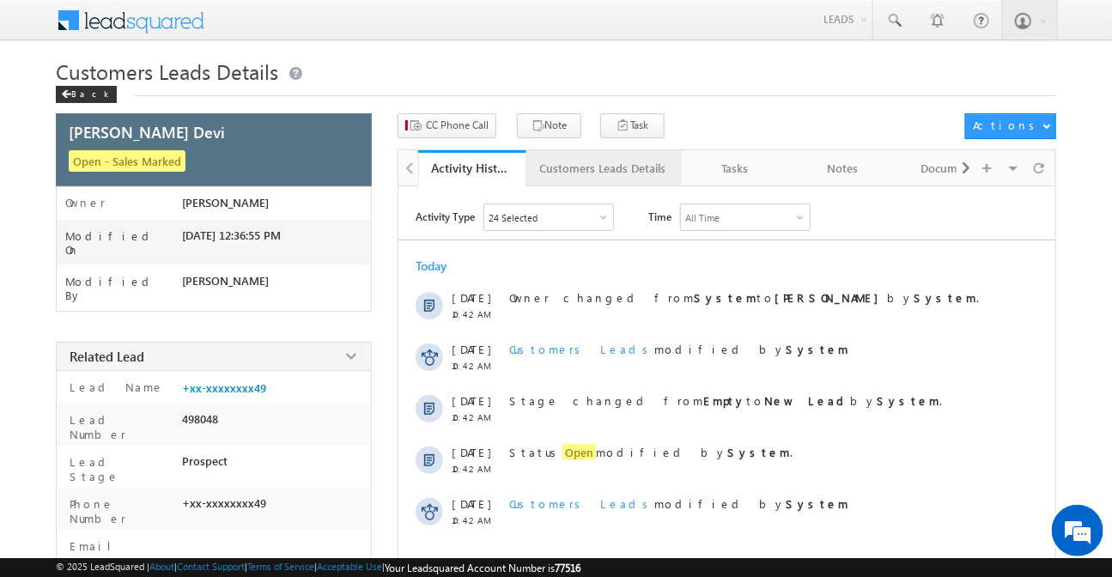
click at [575, 163] on div "Customers Leads Details" at bounding box center [603, 168] width 126 height 21
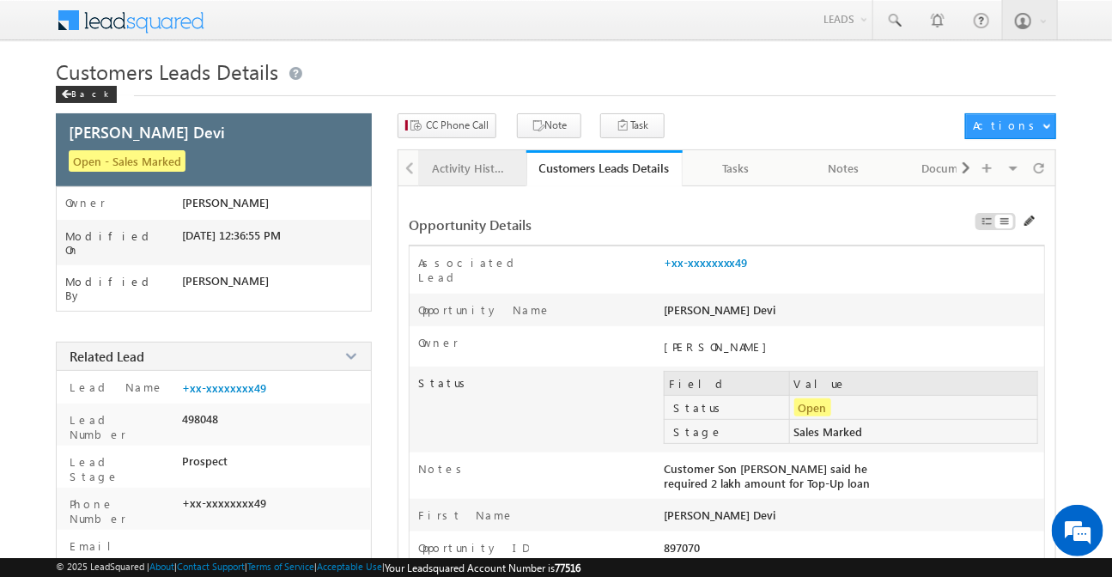
click at [486, 167] on div "Activity History" at bounding box center [471, 168] width 79 height 21
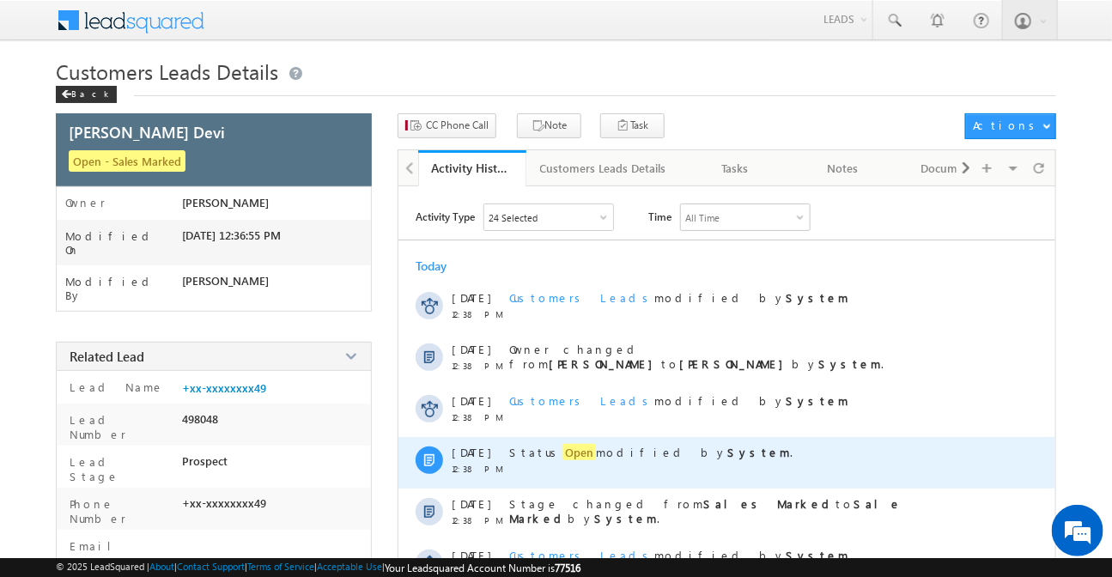
scroll to position [155, 0]
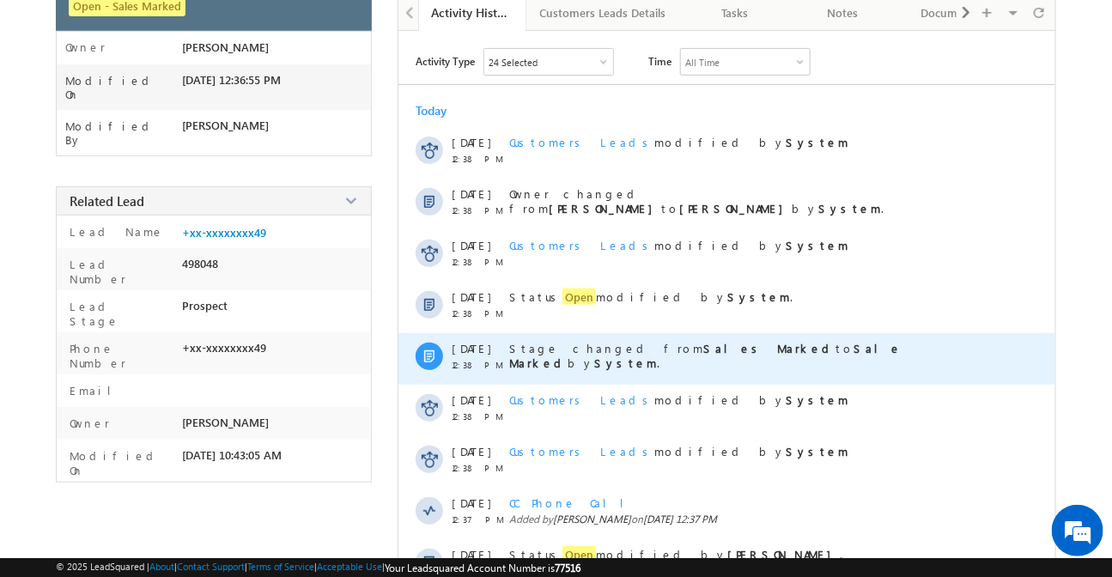
click at [437, 361] on div at bounding box center [429, 356] width 27 height 27
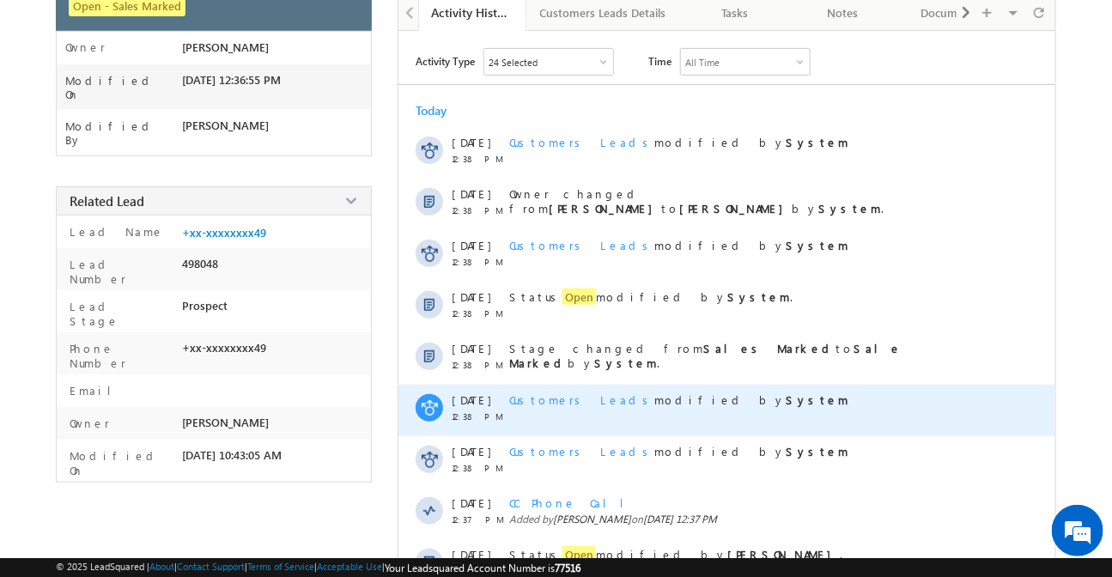
click at [553, 404] on span "Customers Leads" at bounding box center [581, 399] width 145 height 15
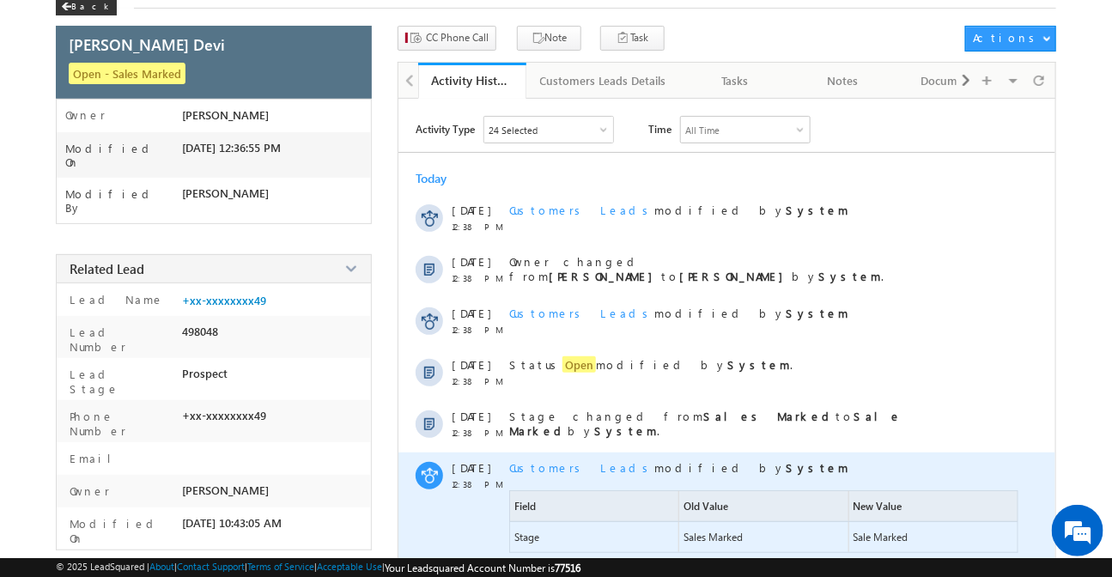
scroll to position [79, 0]
